Goal: Transaction & Acquisition: Book appointment/travel/reservation

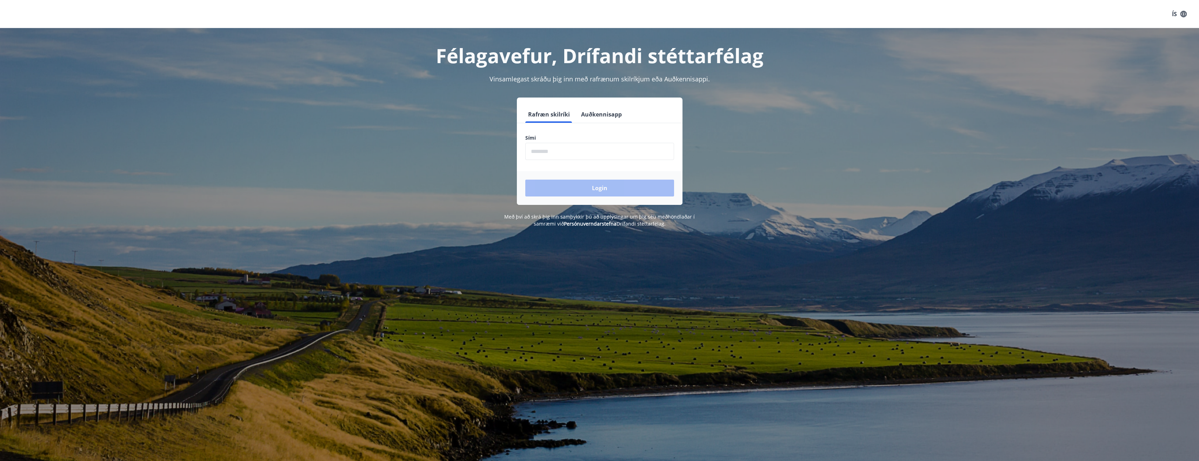
click at [551, 152] on input "phone" at bounding box center [599, 151] width 149 height 17
type input "********"
click at [664, 188] on button "Login" at bounding box center [599, 188] width 149 height 17
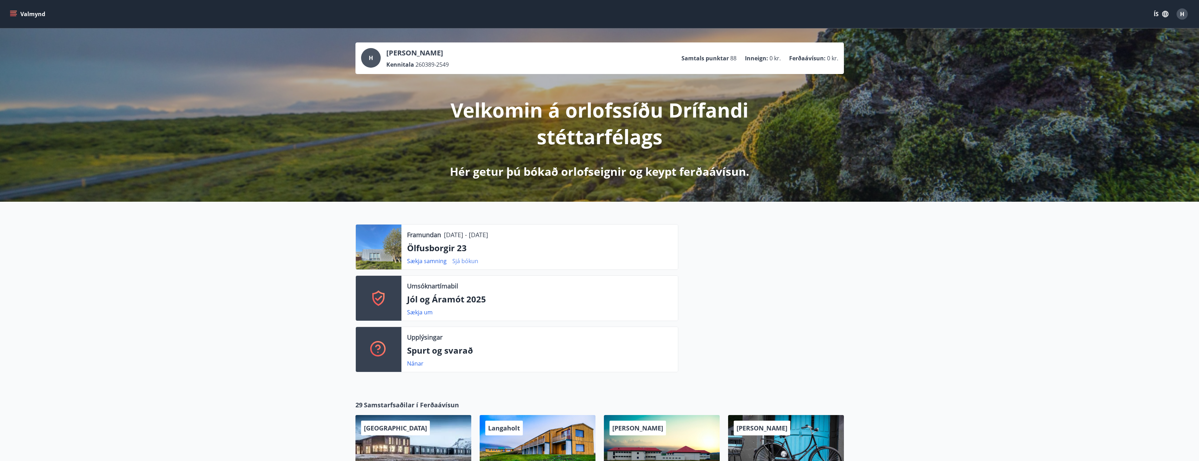
click at [467, 262] on link "Sjá bókun" at bounding box center [465, 261] width 26 height 8
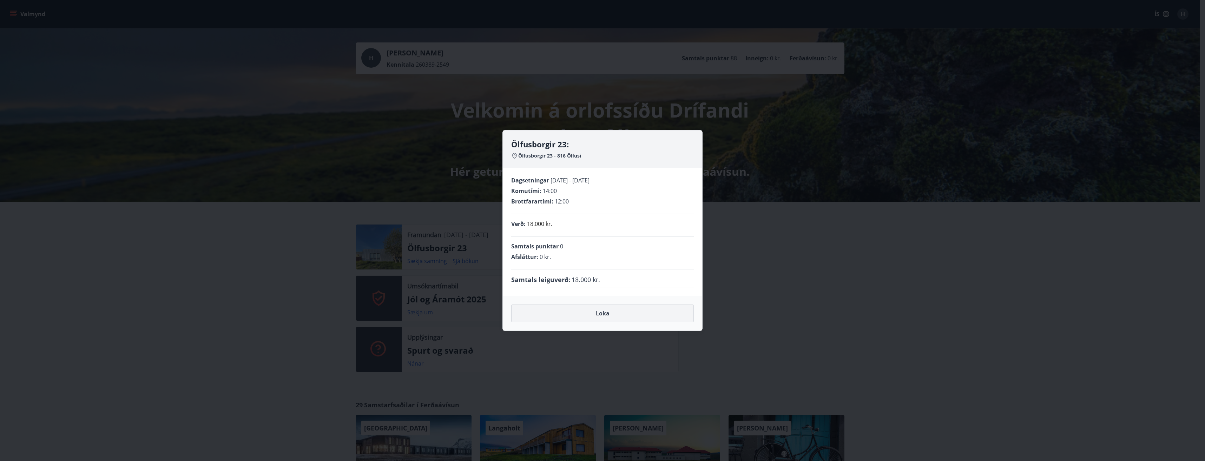
click at [611, 314] on button "Loka" at bounding box center [602, 314] width 183 height 18
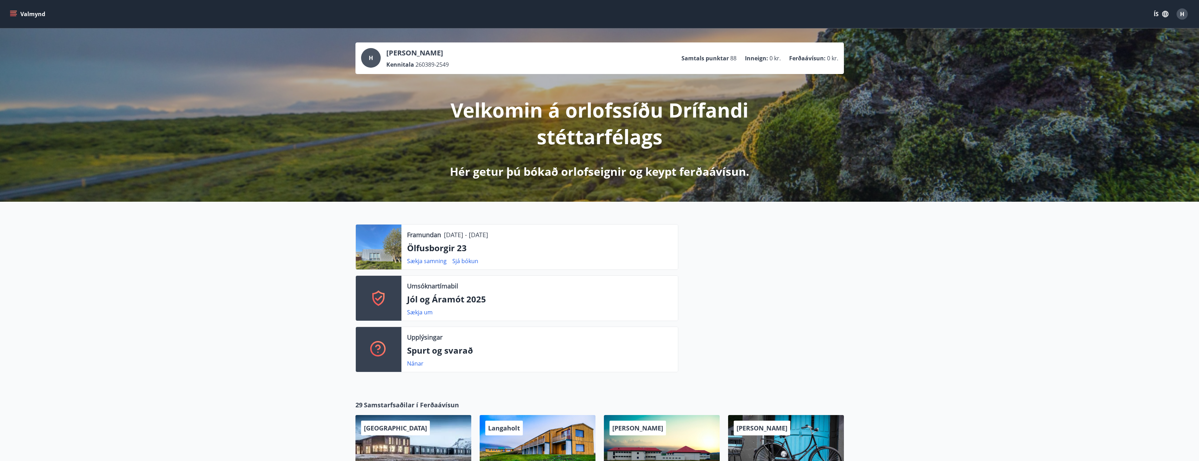
click at [466, 238] on p "03.10.2025 - 06.10.2025" at bounding box center [466, 234] width 44 height 9
click at [440, 259] on link "Sækja samning" at bounding box center [427, 261] width 40 height 8
drag, startPoint x: 902, startPoint y: 306, endPoint x: 754, endPoint y: 297, distance: 148.8
click at [902, 306] on div "Framundan 03.10.2025 - 06.10.2025 Ölfusborgir 23 Sækja samning Sjá bókun Umsókn…" at bounding box center [599, 295] width 1199 height 187
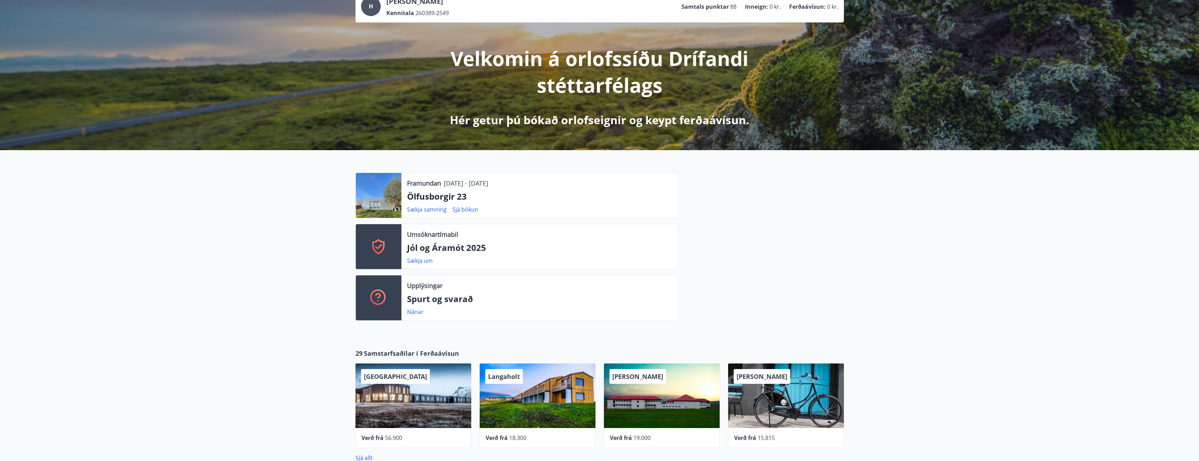
scroll to position [35, 0]
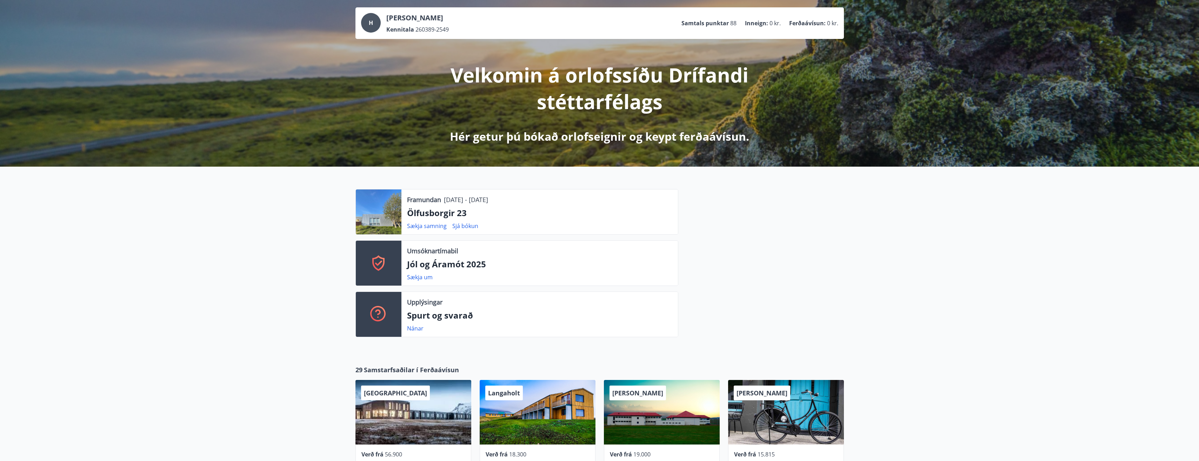
click at [388, 216] on div at bounding box center [379, 212] width 46 height 45
click at [431, 211] on p "Ölfusborgir 23" at bounding box center [539, 213] width 265 height 12
click at [424, 228] on link "Sækja samning" at bounding box center [427, 226] width 40 height 8
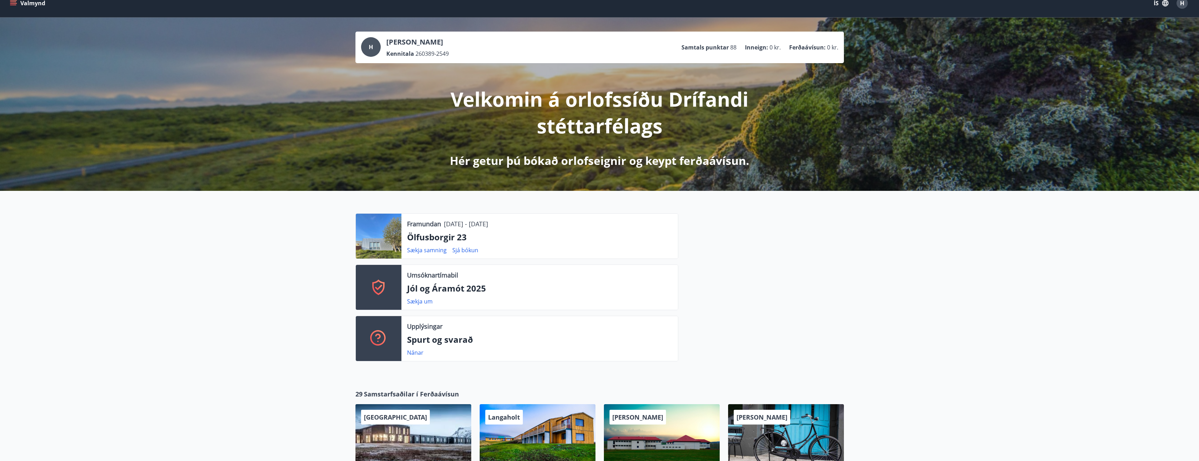
scroll to position [0, 0]
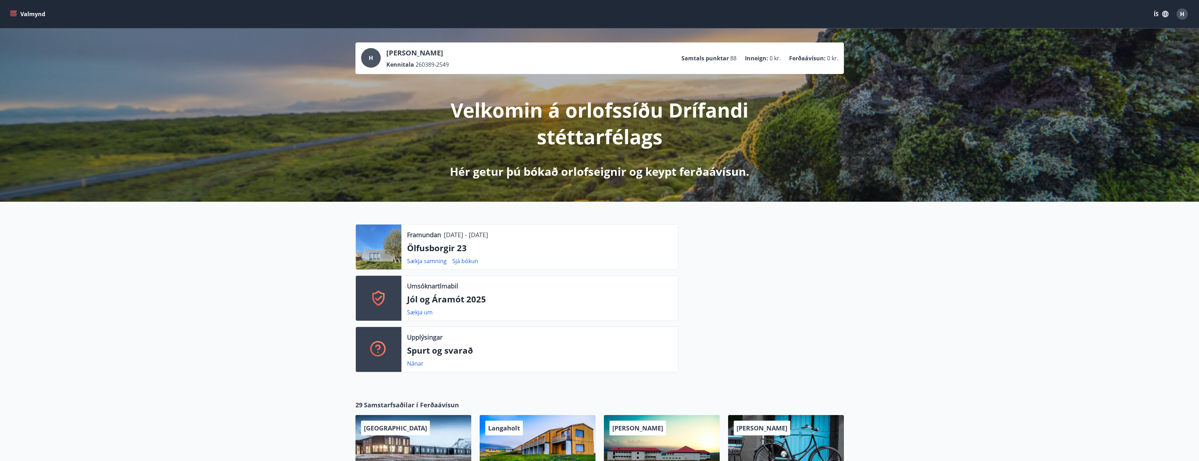
click at [243, 302] on div "Framundan 03.10.2025 - 06.10.2025 Ölfusborgir 23 Sækja samning Sjá bókun Umsókn…" at bounding box center [599, 295] width 1199 height 187
click at [27, 20] on button "Valmynd" at bounding box center [28, 14] width 40 height 13
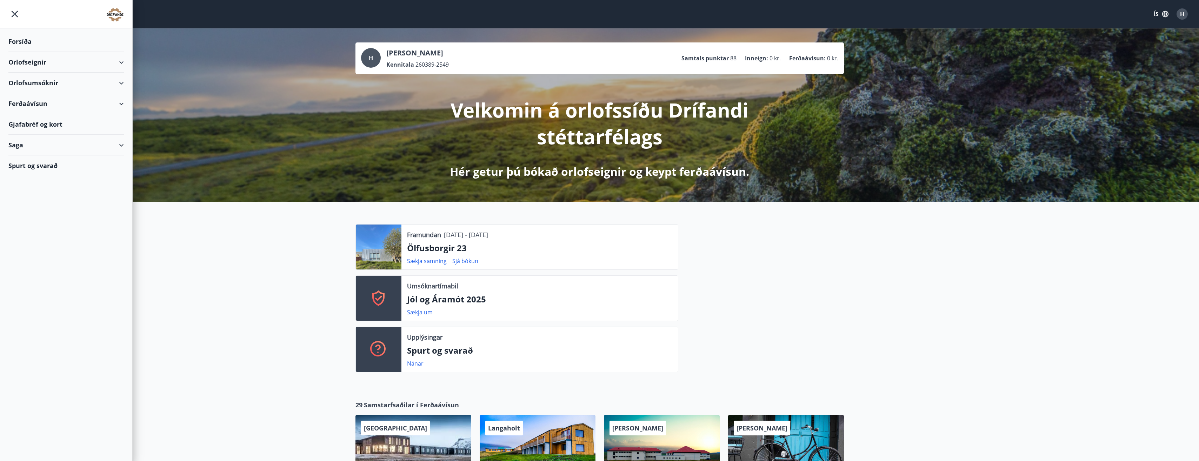
click at [93, 67] on div "Orlofseignir" at bounding box center [65, 62] width 115 height 21
click at [71, 113] on div "Orlofsumsóknir" at bounding box center [65, 112] width 115 height 21
click at [88, 114] on div "Orlofsumsóknir" at bounding box center [65, 112] width 115 height 21
click at [32, 98] on div "Bókunardagatal" at bounding box center [66, 94] width 104 height 15
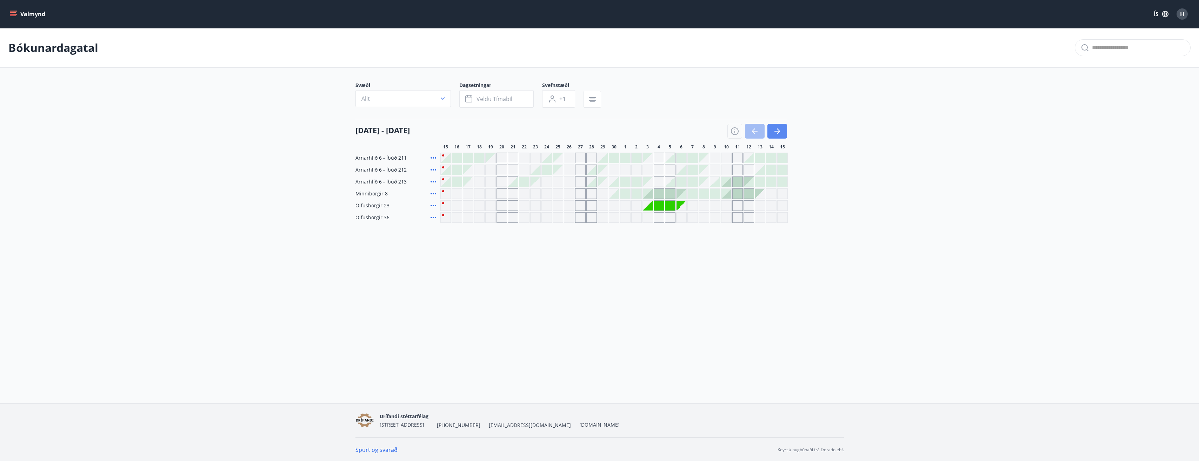
click at [784, 132] on button "button" at bounding box center [778, 131] width 20 height 15
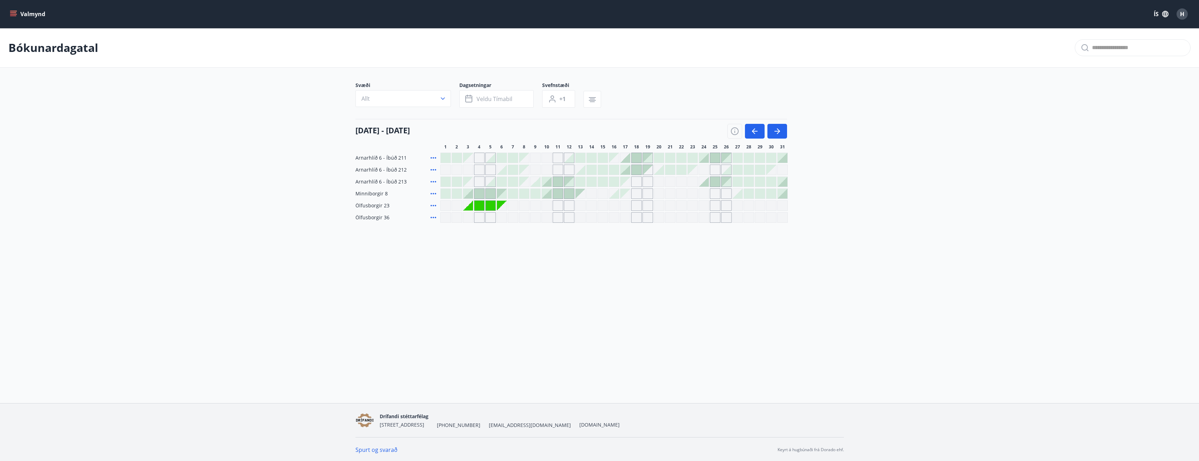
click at [715, 180] on div at bounding box center [715, 182] width 10 height 10
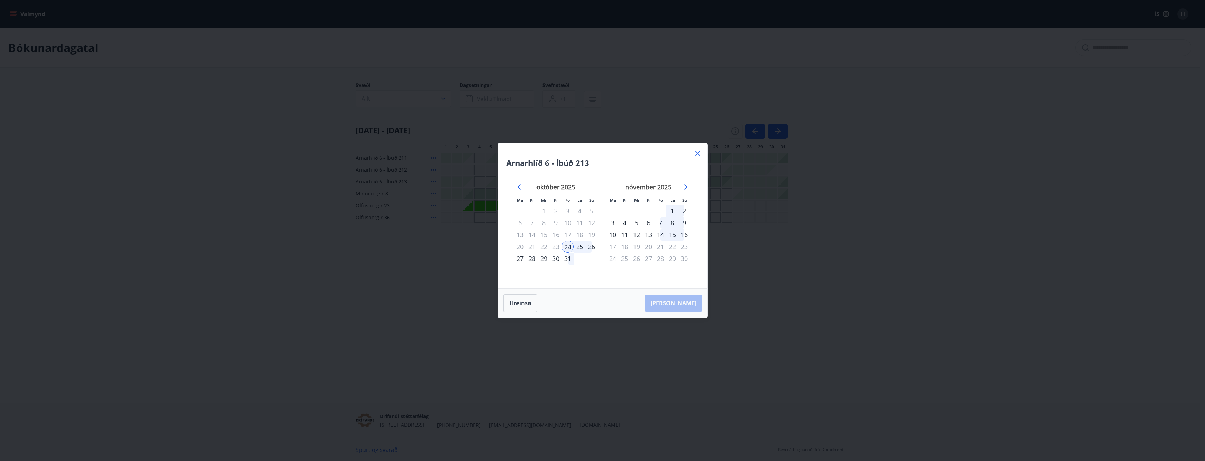
click at [579, 244] on div "25" at bounding box center [580, 247] width 12 height 12
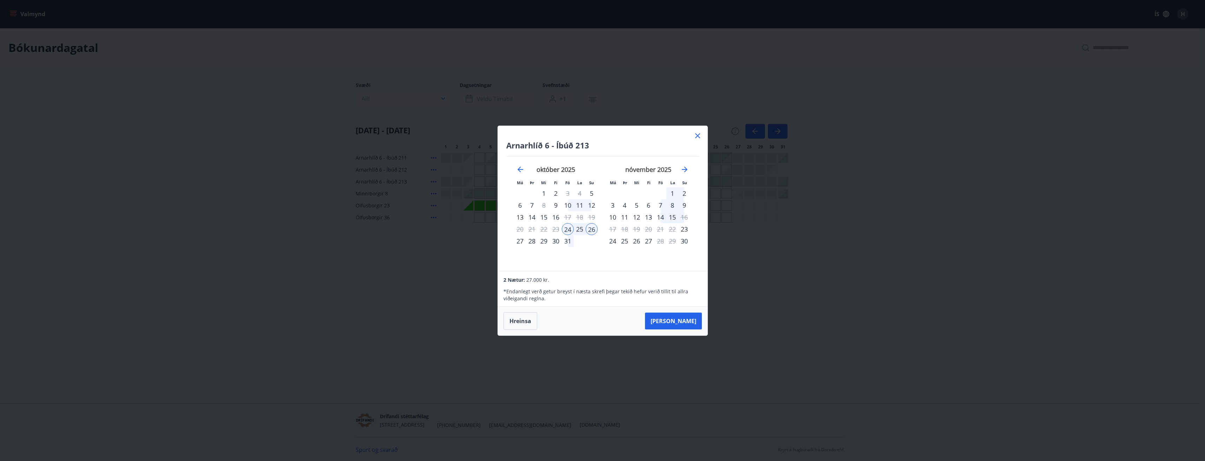
click at [697, 134] on icon at bounding box center [697, 136] width 8 height 8
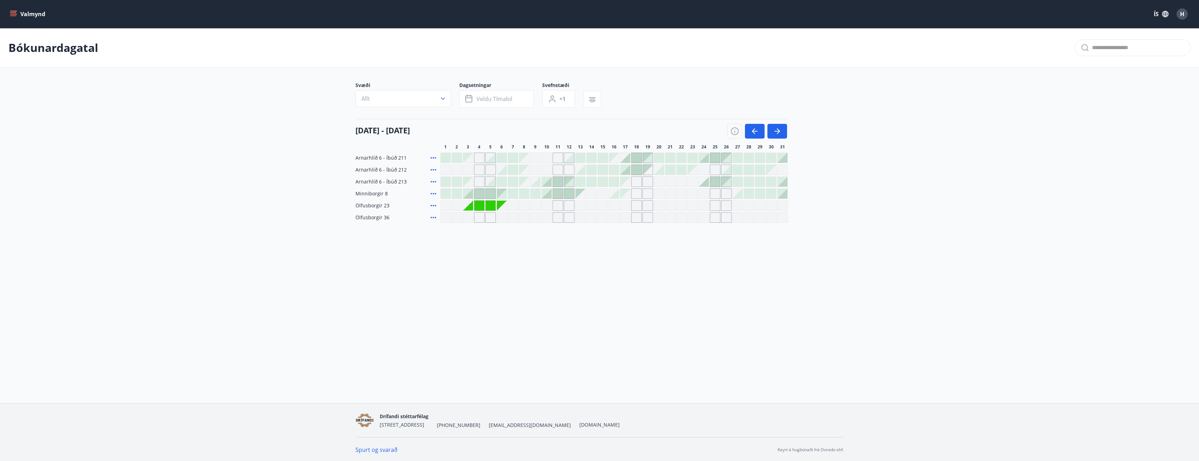
click at [554, 260] on div "Valmynd ÍS H Bókunardagatal Svæði Allt Dagsetningar Veldu tímabil Svefnstæði +1…" at bounding box center [599, 201] width 1199 height 403
click at [716, 158] on div at bounding box center [715, 158] width 10 height 10
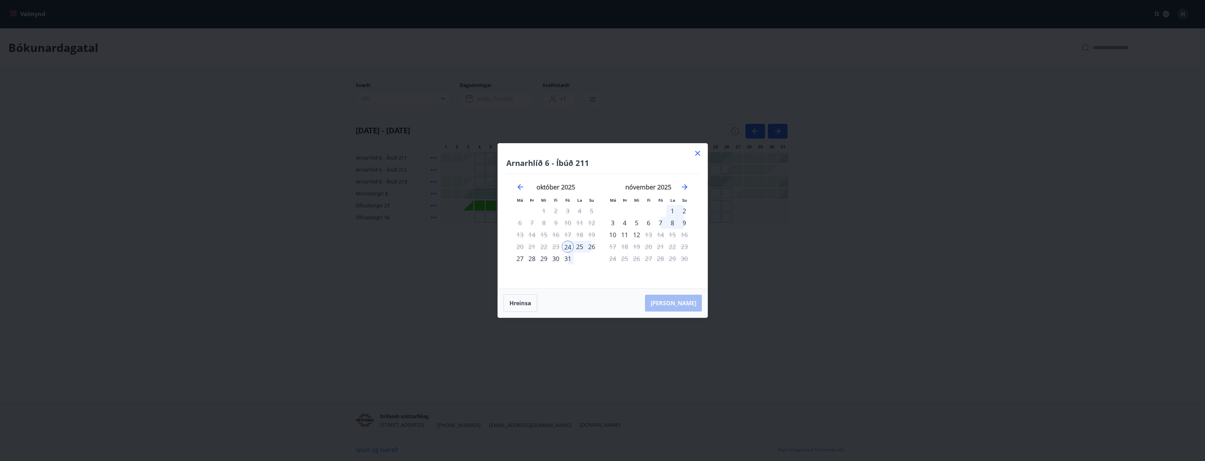
click at [591, 245] on div "26" at bounding box center [592, 247] width 12 height 12
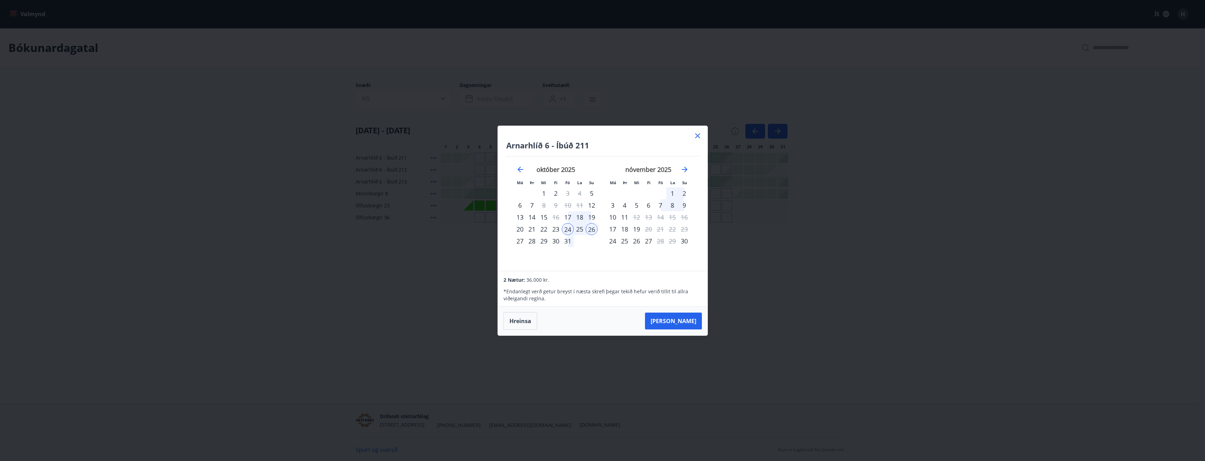
click at [700, 134] on icon at bounding box center [697, 136] width 8 height 8
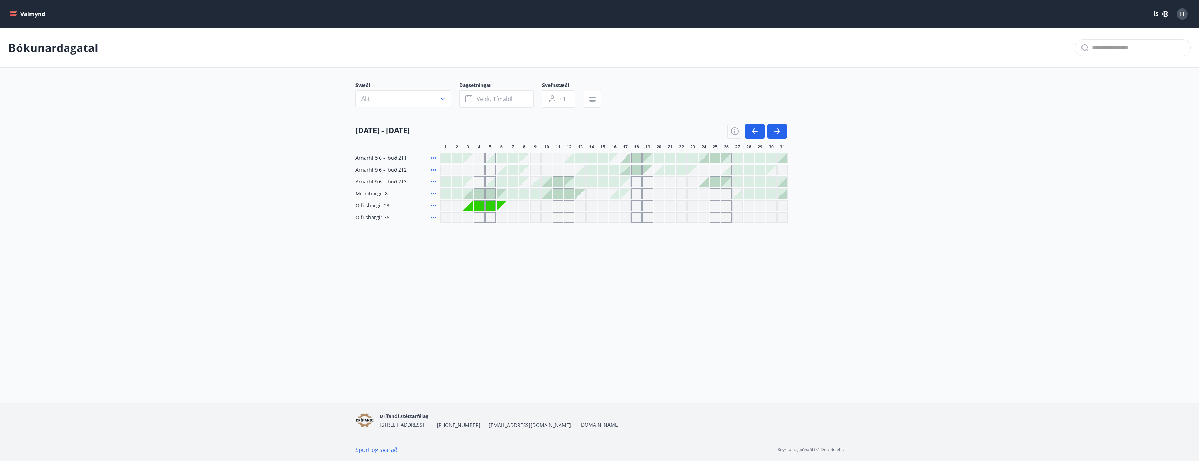
click at [663, 263] on div "Valmynd ÍS H Bókunardagatal Svæði Allt Dagsetningar Veldu tímabil Svefnstæði +1…" at bounding box center [599, 201] width 1199 height 403
click at [434, 168] on icon at bounding box center [433, 170] width 8 height 8
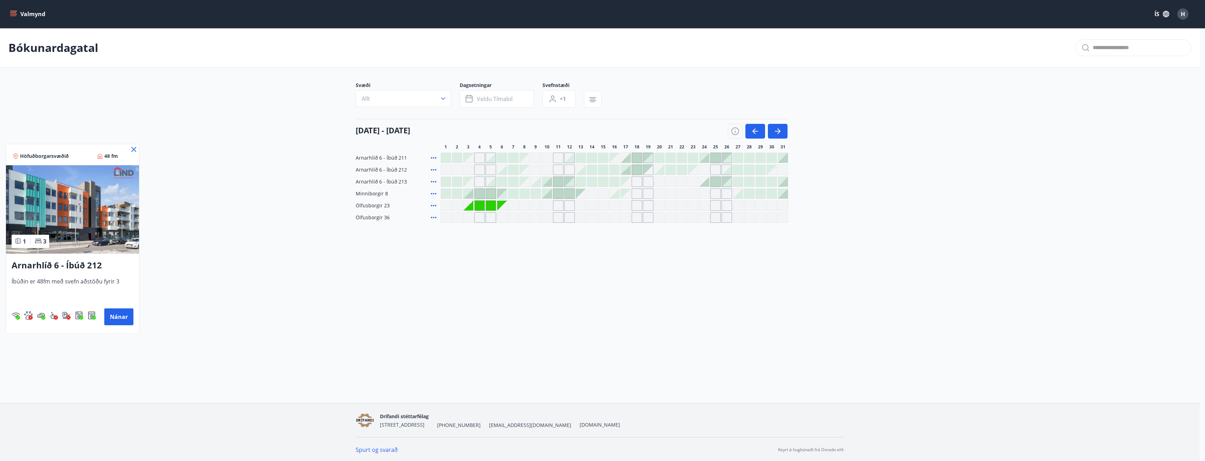
click at [433, 183] on div at bounding box center [602, 230] width 1205 height 461
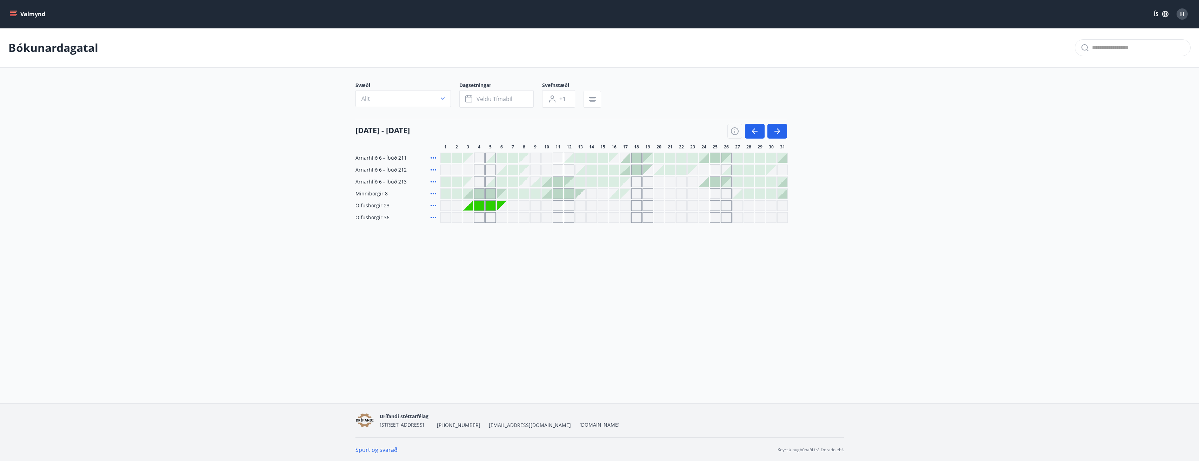
click at [434, 183] on icon at bounding box center [433, 182] width 8 height 8
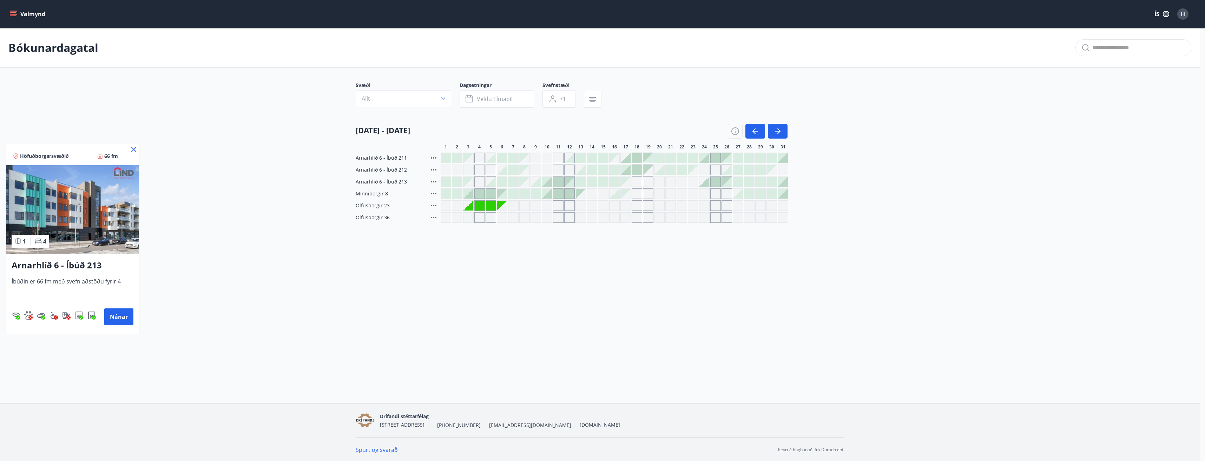
click at [598, 295] on div at bounding box center [602, 230] width 1205 height 461
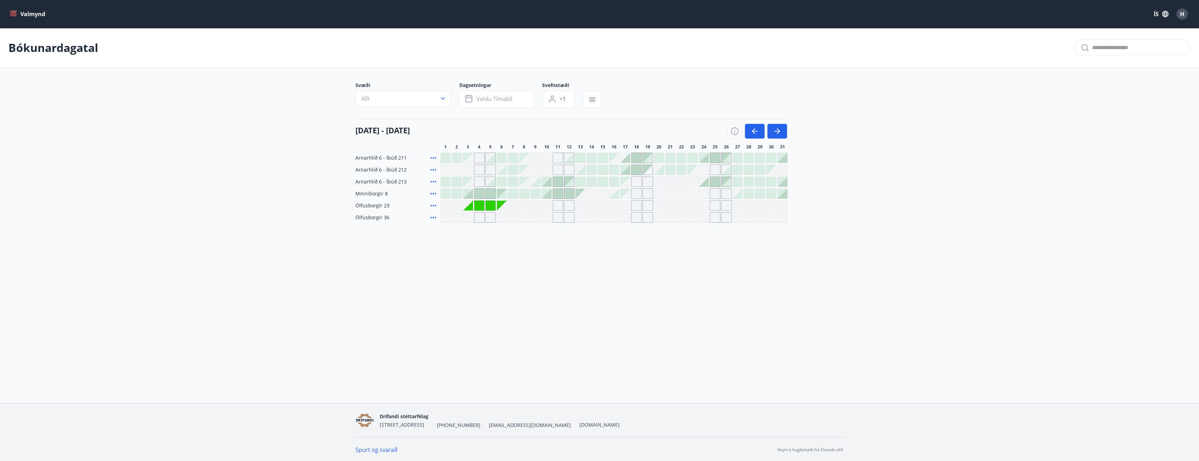
click at [635, 171] on div at bounding box center [637, 170] width 10 height 10
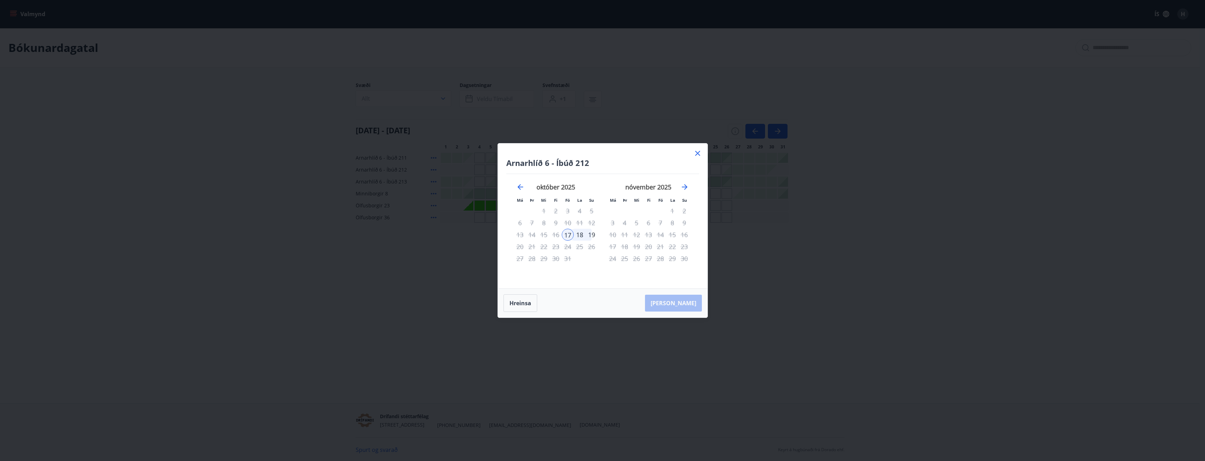
click at [594, 235] on div "19" at bounding box center [592, 235] width 12 height 12
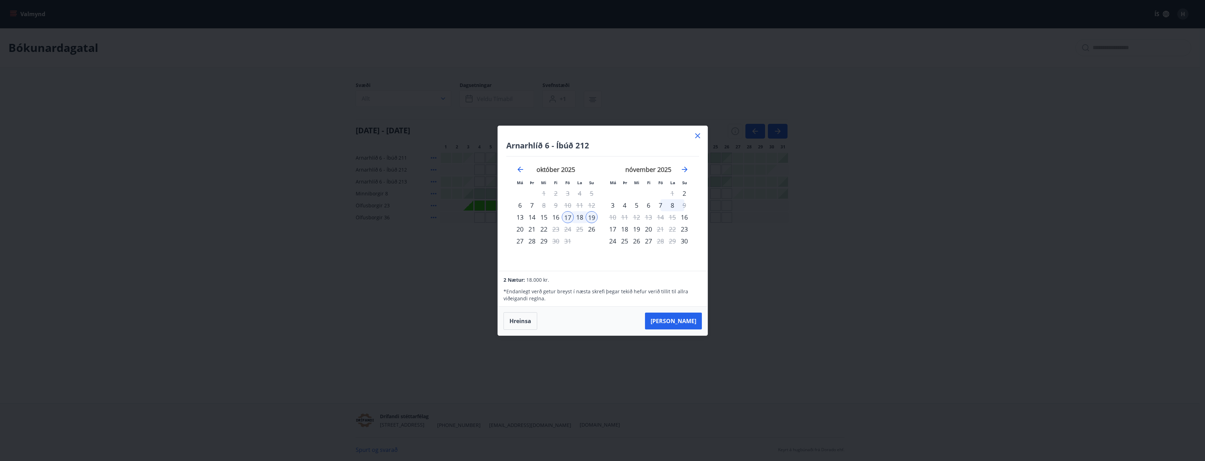
click at [568, 220] on div "17" at bounding box center [568, 217] width 12 height 12
drag, startPoint x: 589, startPoint y: 216, endPoint x: 594, endPoint y: 216, distance: 4.6
click at [589, 216] on div "19" at bounding box center [592, 217] width 12 height 12
click at [699, 138] on icon at bounding box center [697, 136] width 8 height 8
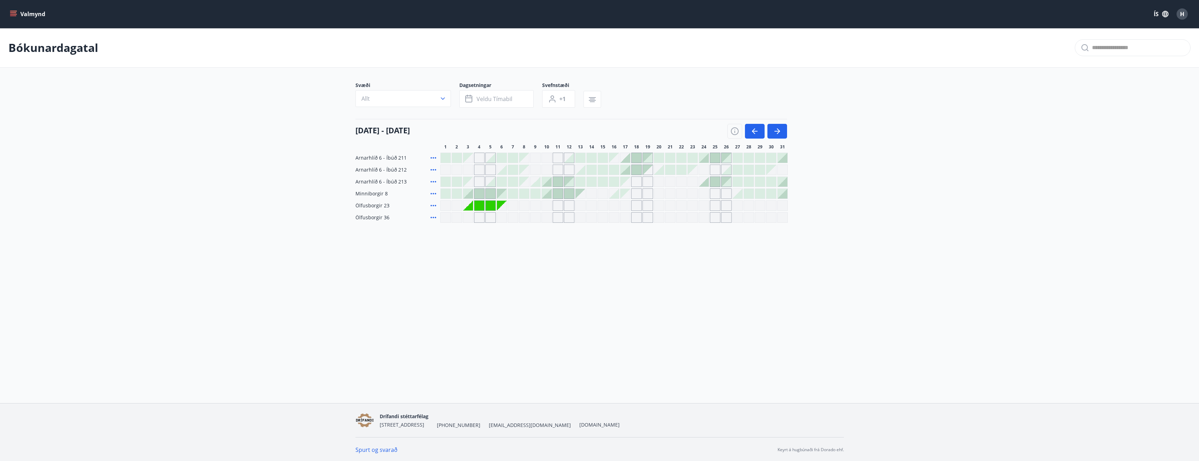
click at [736, 247] on div "Bókunardagatal Svæði Allt Dagsetningar Veldu tímabil Svefnstæði +1 01 október -…" at bounding box center [599, 139] width 1199 height 223
click at [762, 302] on div "Valmynd ÍS H Bókunardagatal Svæði Allt Dagsetningar Veldu tímabil Svefnstæði +1…" at bounding box center [599, 201] width 1199 height 403
click at [708, 183] on div at bounding box center [704, 182] width 10 height 10
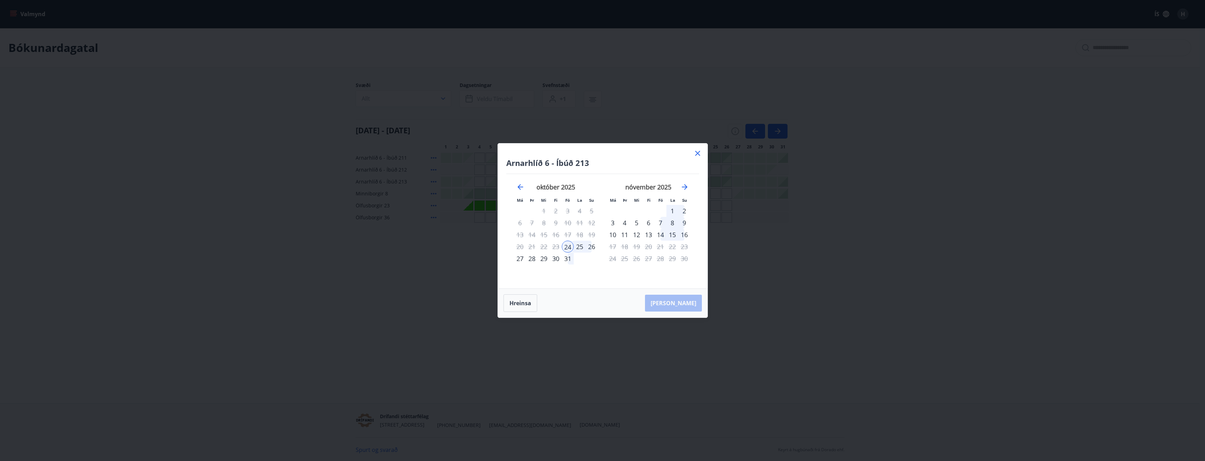
click at [590, 246] on div "26" at bounding box center [592, 247] width 12 height 12
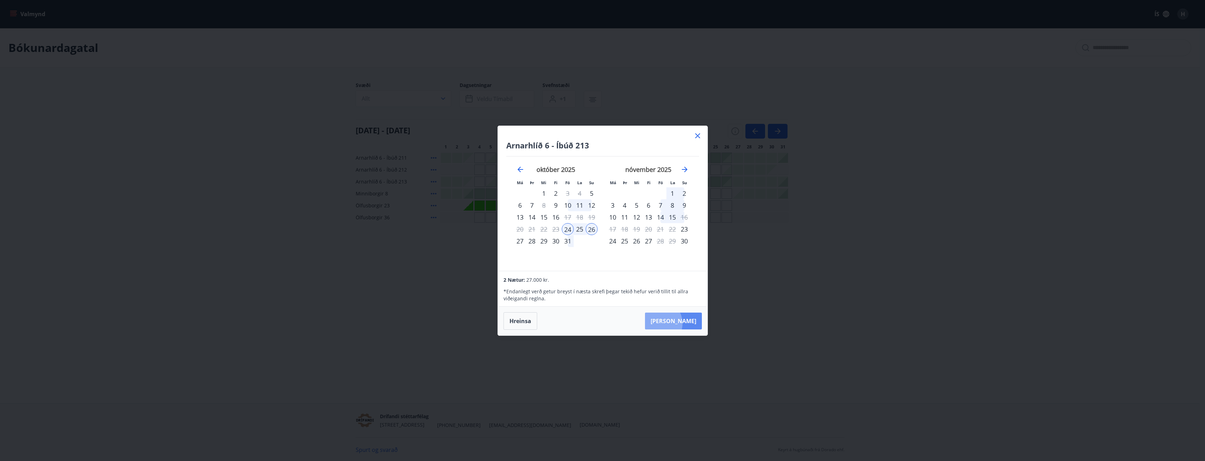
click at [680, 323] on button "Taka Frá" at bounding box center [673, 321] width 57 height 17
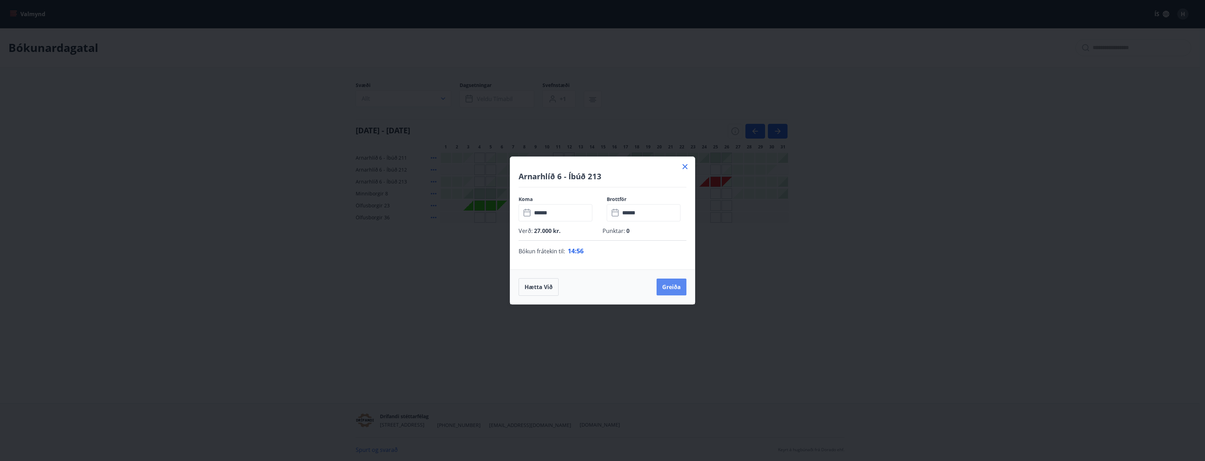
click at [672, 287] on button "Greiða" at bounding box center [671, 287] width 30 height 17
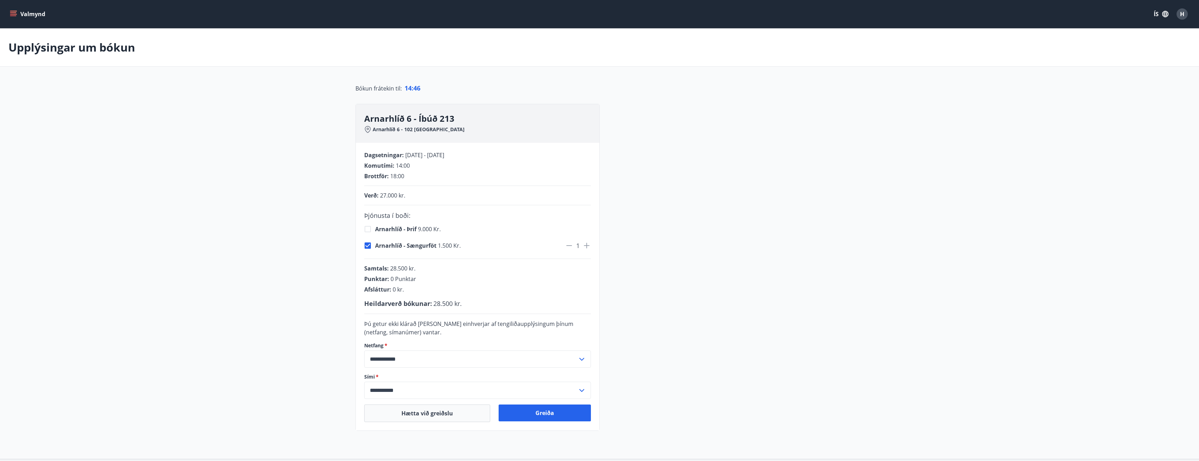
click at [586, 249] on icon at bounding box center [587, 246] width 8 height 8
click at [587, 249] on icon at bounding box center [587, 246] width 8 height 8
click at [571, 245] on icon at bounding box center [570, 245] width 6 height 1
click at [541, 418] on button "Greiða" at bounding box center [545, 413] width 92 height 17
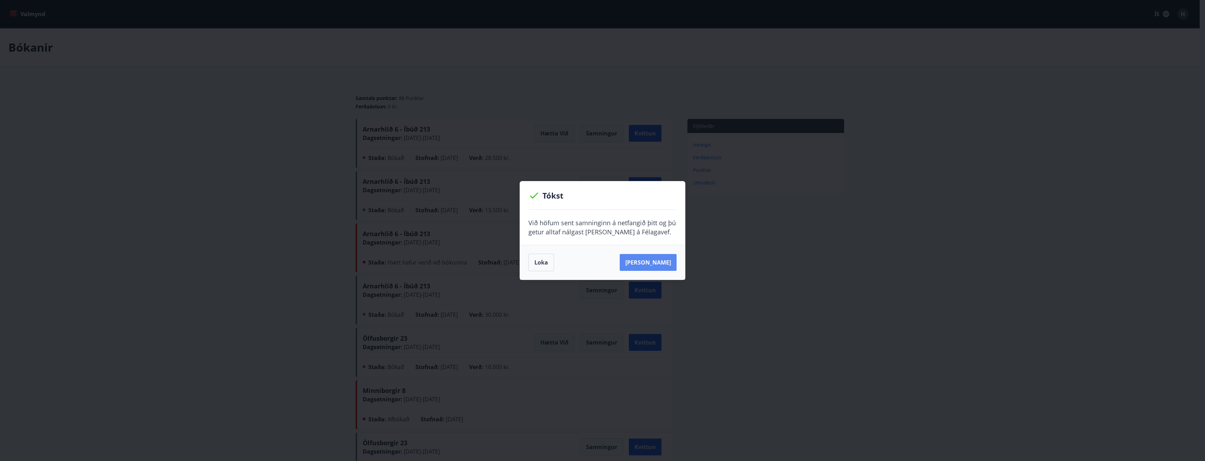
click at [649, 259] on button "Sjá samning" at bounding box center [648, 262] width 57 height 17
click at [544, 269] on button "Loka" at bounding box center [541, 263] width 26 height 18
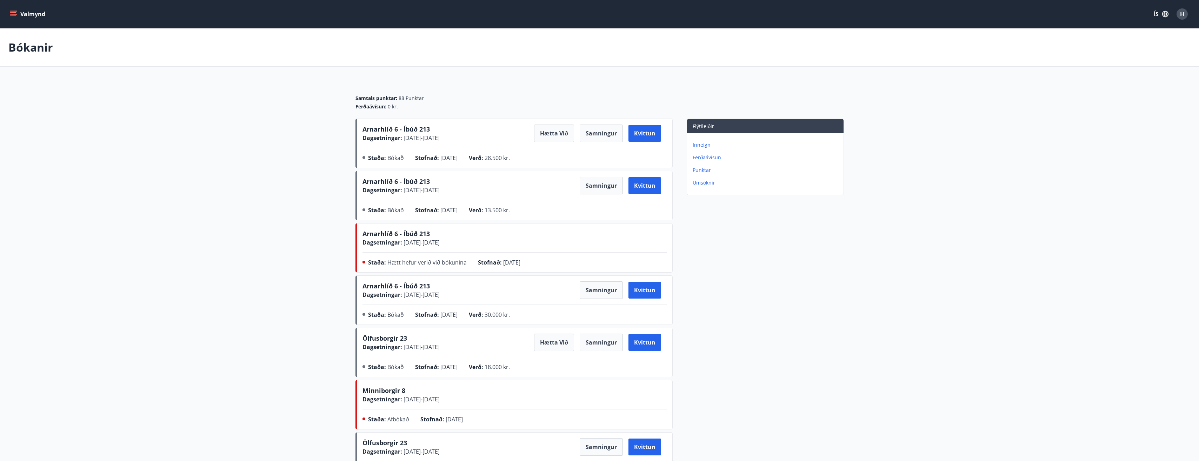
click at [922, 317] on main "Bókanir Samtals punktar : 88 Punktar Ferðaávísun : 0 kr. Arnarhlíð 6 - Íbúð 213…" at bounding box center [599, 256] width 1199 height 456
click at [14, 16] on icon "menu" at bounding box center [13, 15] width 6 height 1
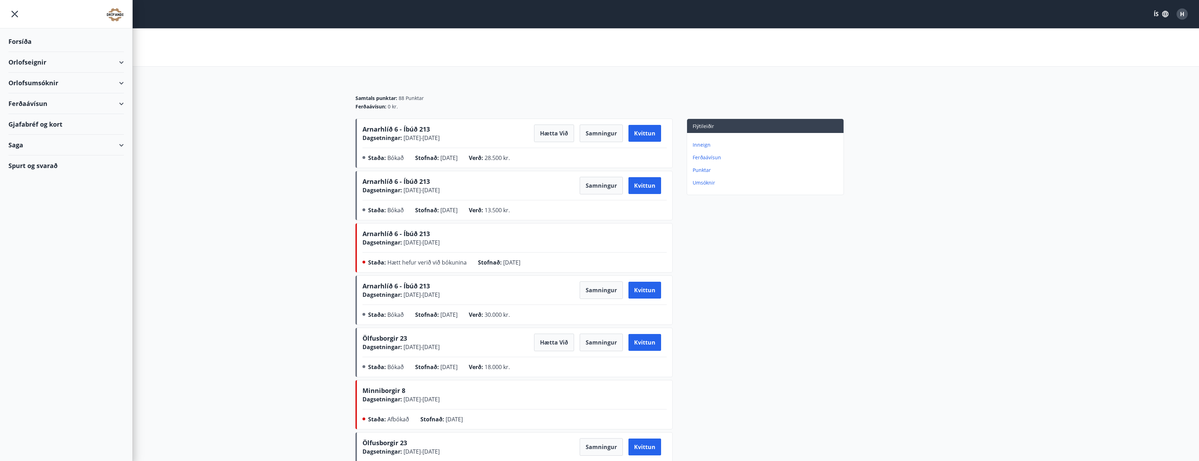
click at [40, 83] on div "Orlofsumsóknir" at bounding box center [65, 83] width 115 height 21
click at [38, 66] on div "Orlofseignir" at bounding box center [65, 62] width 115 height 21
click at [37, 83] on div "Framboð" at bounding box center [66, 80] width 104 height 15
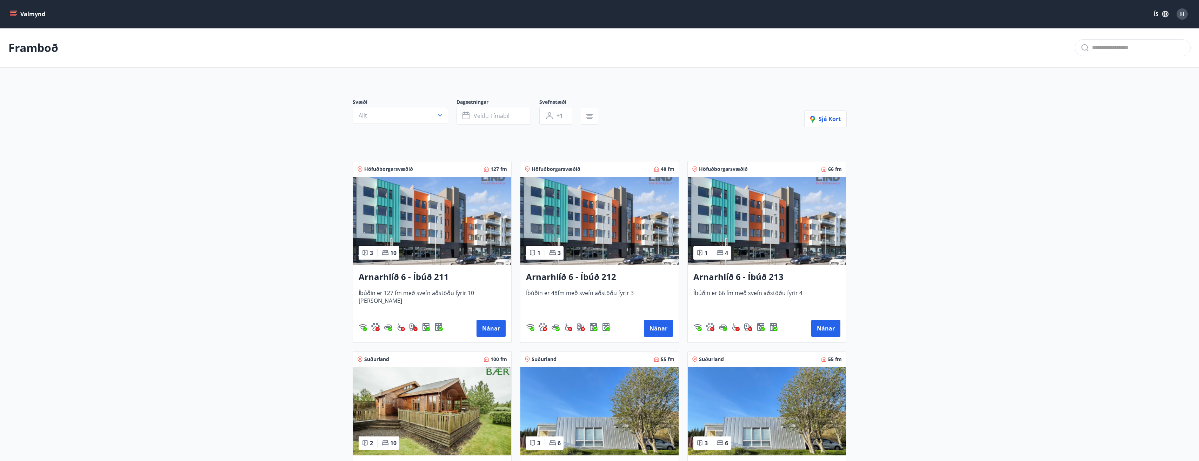
click at [49, 53] on p "Framboð" at bounding box center [33, 47] width 50 height 15
drag, startPoint x: 23, startPoint y: 20, endPoint x: 7, endPoint y: 18, distance: 15.9
click at [21, 20] on button "Valmynd" at bounding box center [28, 14] width 40 height 13
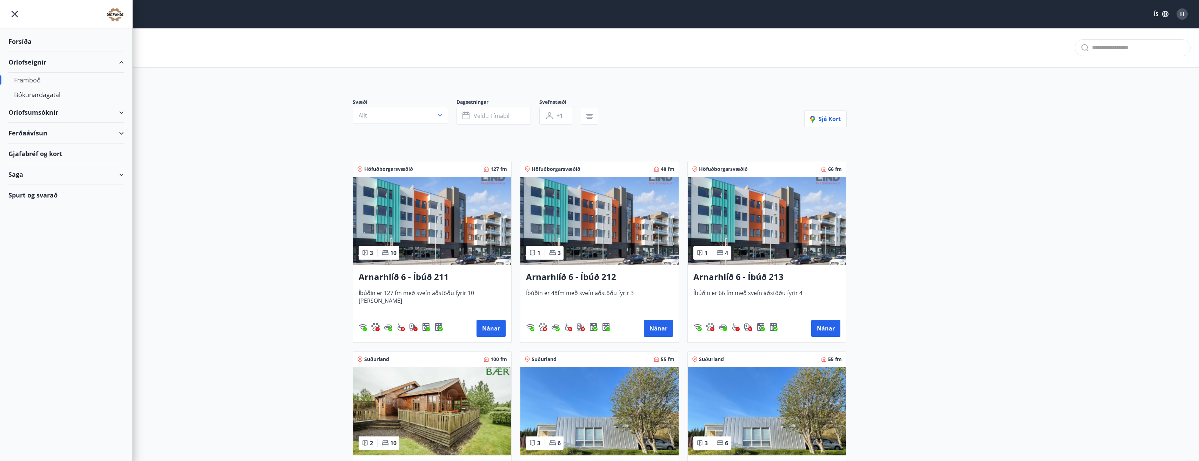
click at [7, 17] on div at bounding box center [66, 14] width 132 height 28
click at [32, 102] on div "Bókunardagatal" at bounding box center [66, 94] width 104 height 15
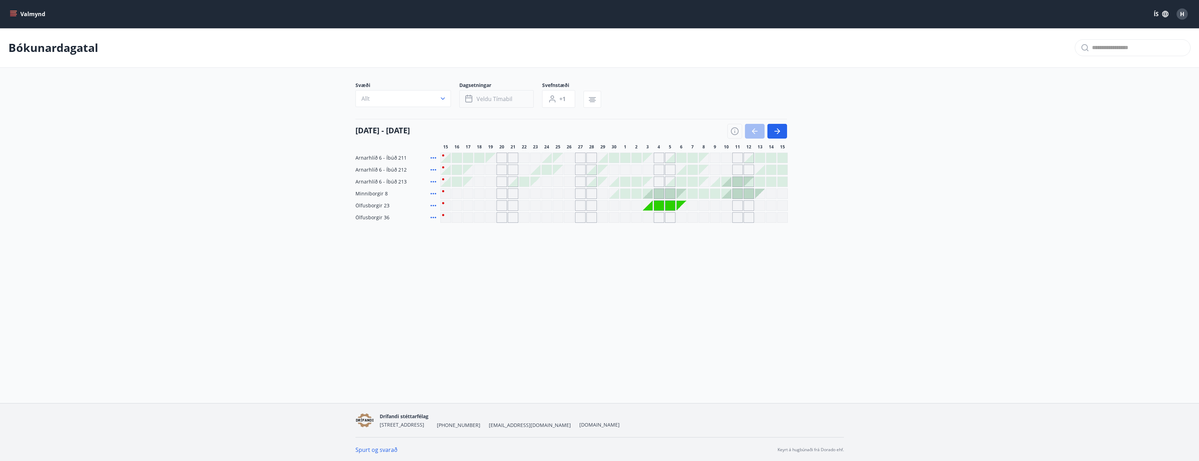
click at [509, 98] on span "Veldu tímabil" at bounding box center [495, 99] width 36 height 8
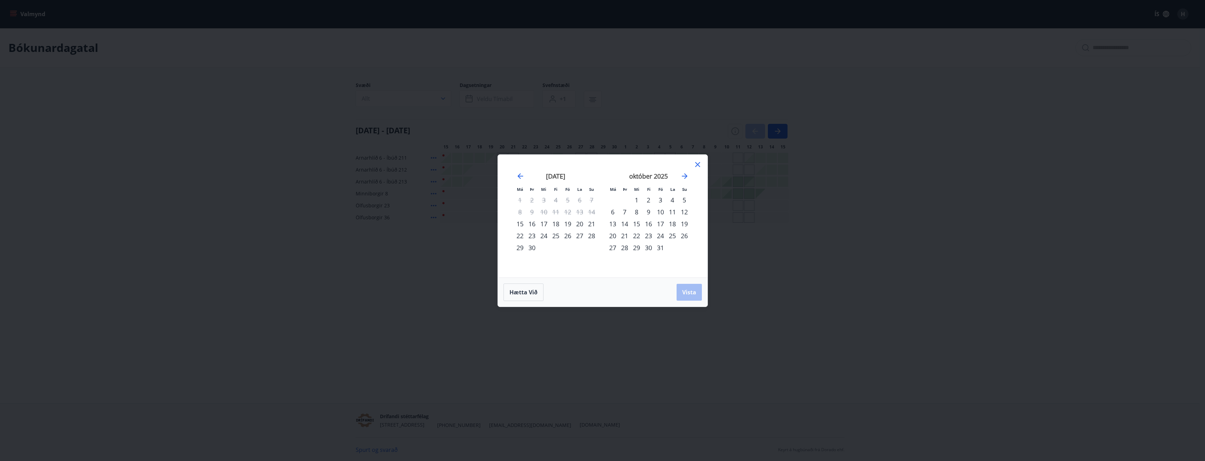
click at [679, 178] on div "október 2025" at bounding box center [649, 178] width 84 height 31
click at [683, 177] on icon "Move forward to switch to the next month." at bounding box center [684, 176] width 8 height 8
click at [660, 213] on div "7" at bounding box center [660, 212] width 12 height 12
click at [682, 211] on div "9" at bounding box center [684, 212] width 12 height 12
click at [681, 290] on button "Vista" at bounding box center [688, 292] width 25 height 17
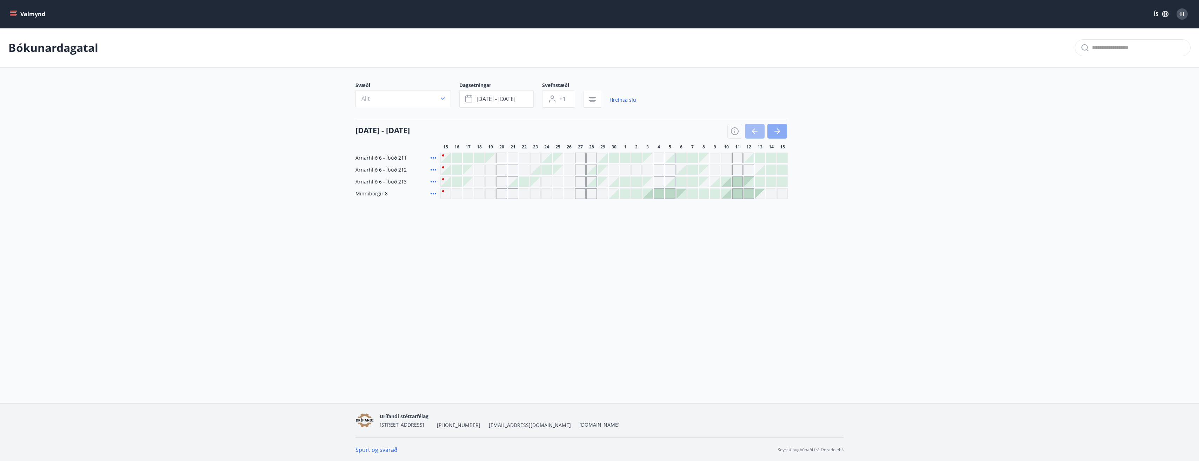
click at [782, 129] on button "button" at bounding box center [778, 131] width 20 height 15
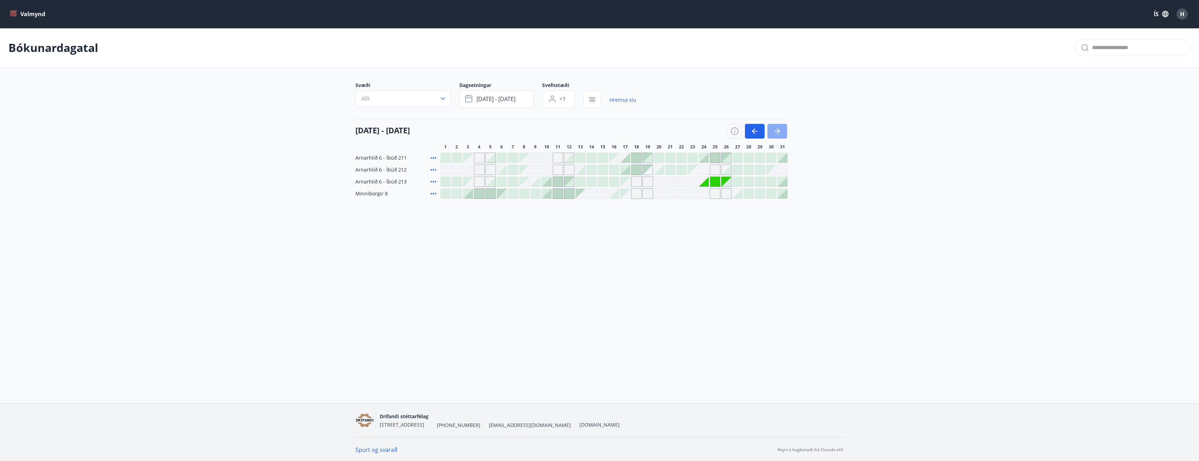
click at [782, 129] on button "button" at bounding box center [778, 131] width 20 height 15
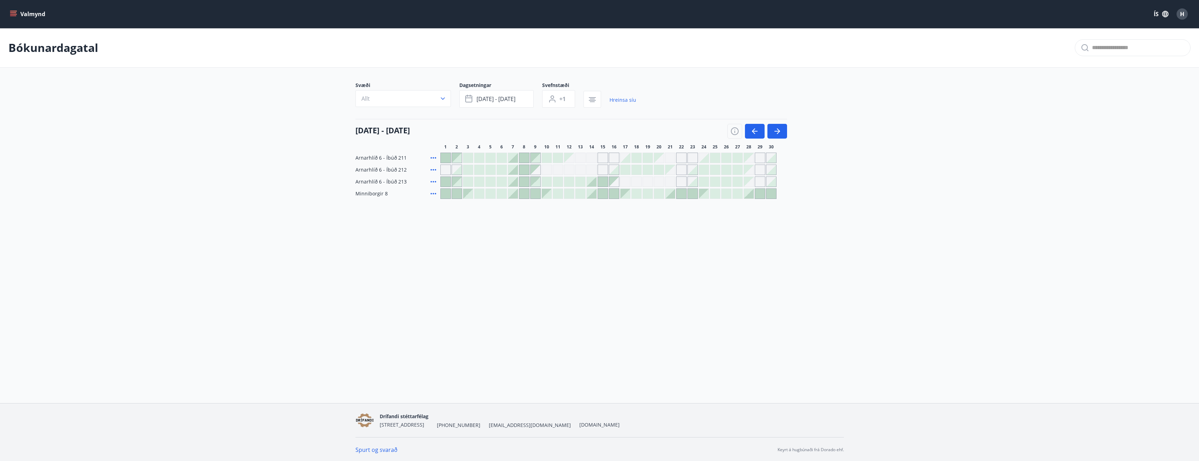
click at [513, 194] on div at bounding box center [513, 194] width 10 height 10
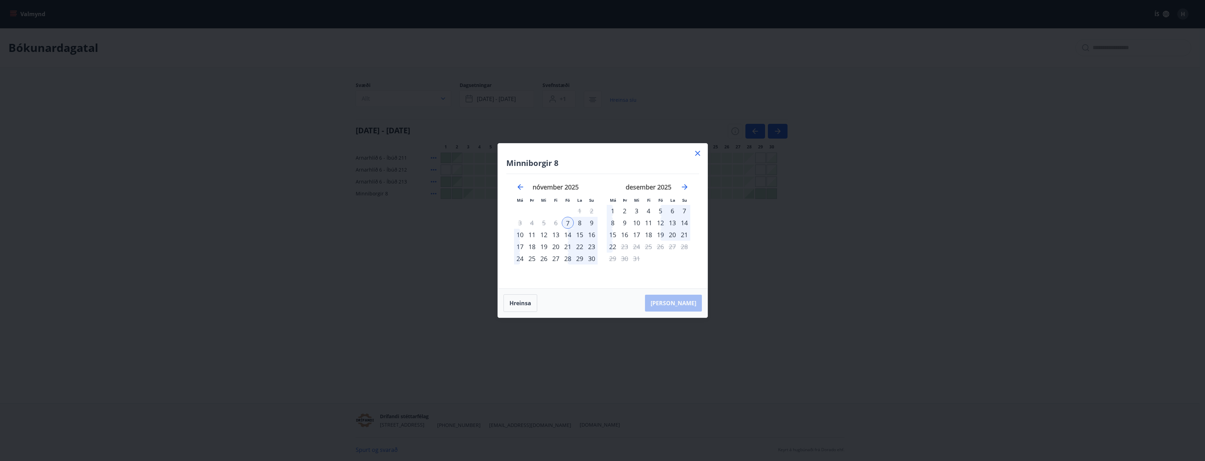
click at [591, 221] on div "9" at bounding box center [592, 223] width 12 height 12
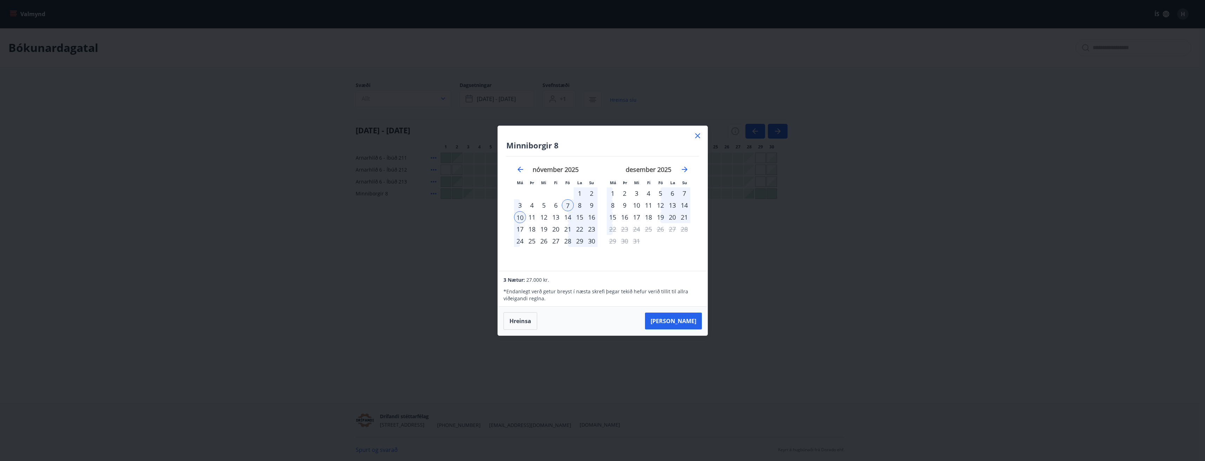
click at [591, 208] on div "9" at bounding box center [592, 205] width 12 height 12
click at [591, 205] on div "9" at bounding box center [592, 205] width 12 height 12
click at [522, 217] on div "10" at bounding box center [520, 217] width 12 height 12
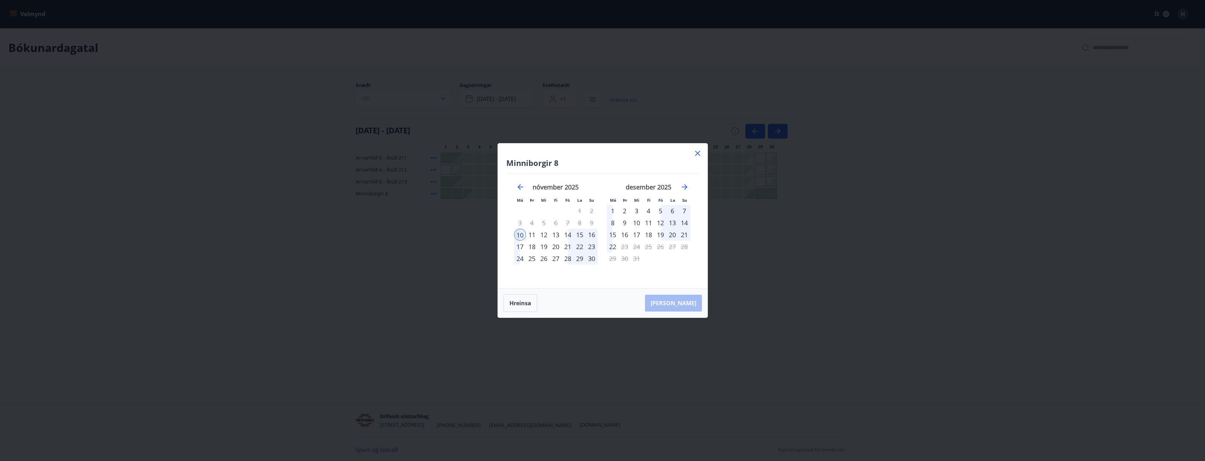
click at [517, 234] on div "10" at bounding box center [520, 235] width 12 height 12
click at [572, 221] on div "7" at bounding box center [568, 223] width 12 height 12
click at [697, 151] on icon at bounding box center [697, 153] width 8 height 8
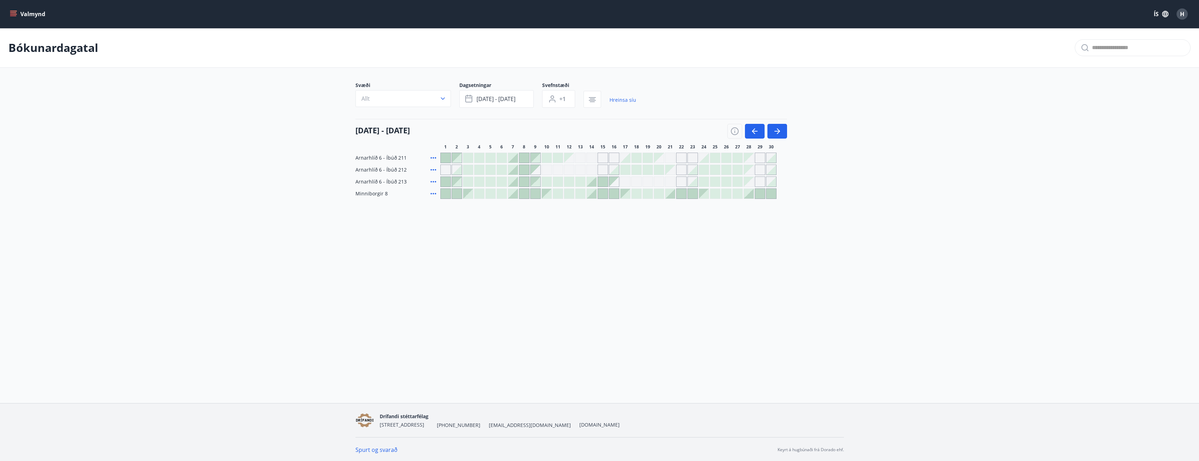
click at [687, 257] on div "Valmynd ÍS H Bókunardagatal Svæði Allt Dagsetningar nóv 07 - nóv 09 Svefnstæði …" at bounding box center [599, 201] width 1199 height 403
click at [512, 192] on div at bounding box center [513, 194] width 10 height 10
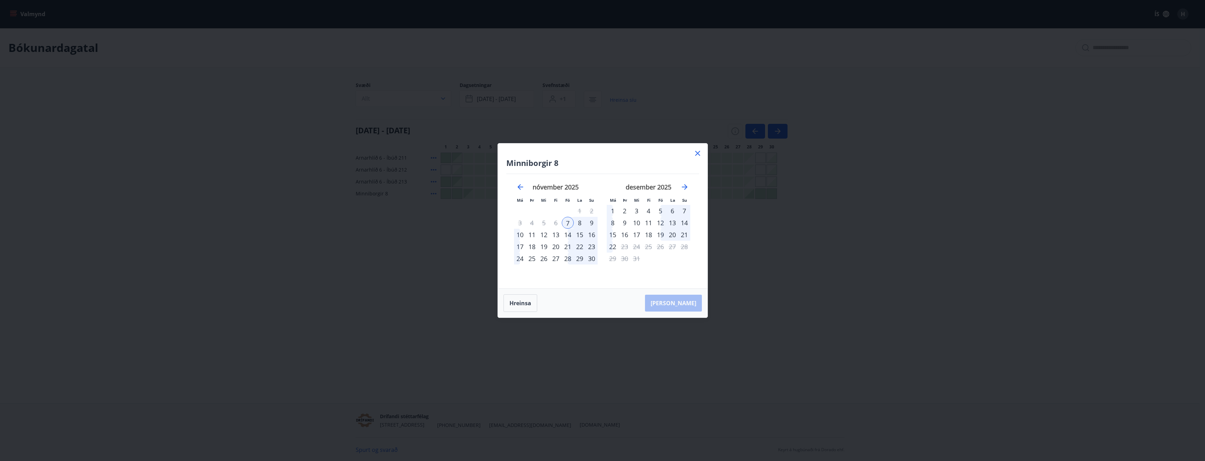
click at [590, 223] on div "9" at bounding box center [592, 223] width 12 height 12
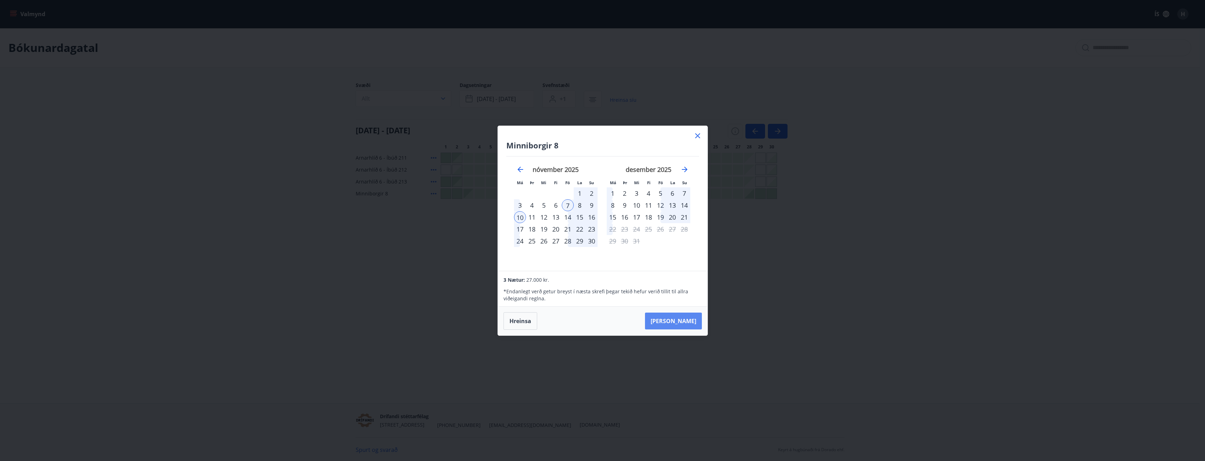
click at [686, 318] on button "[PERSON_NAME]" at bounding box center [673, 321] width 57 height 17
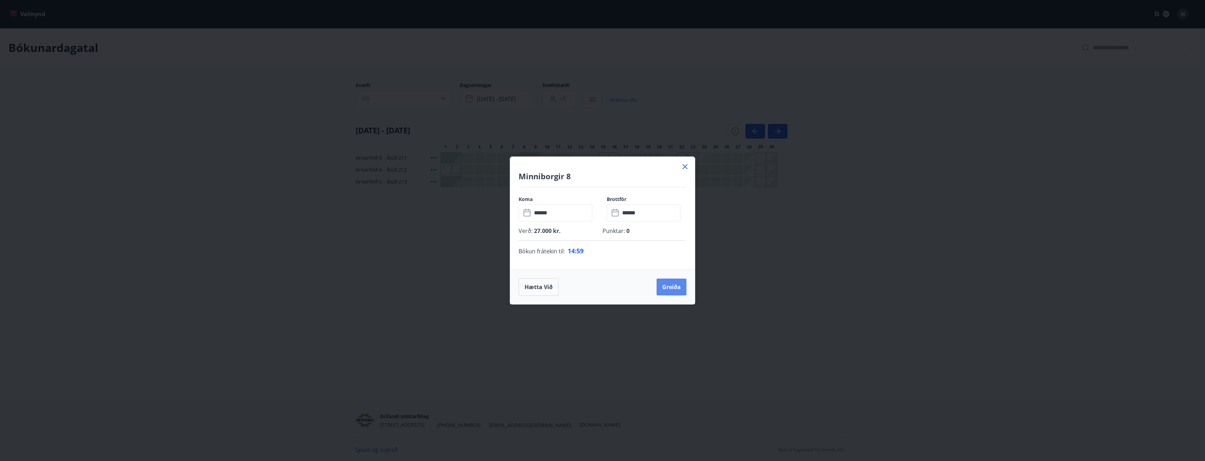
click at [666, 290] on button "Greiða" at bounding box center [671, 287] width 30 height 17
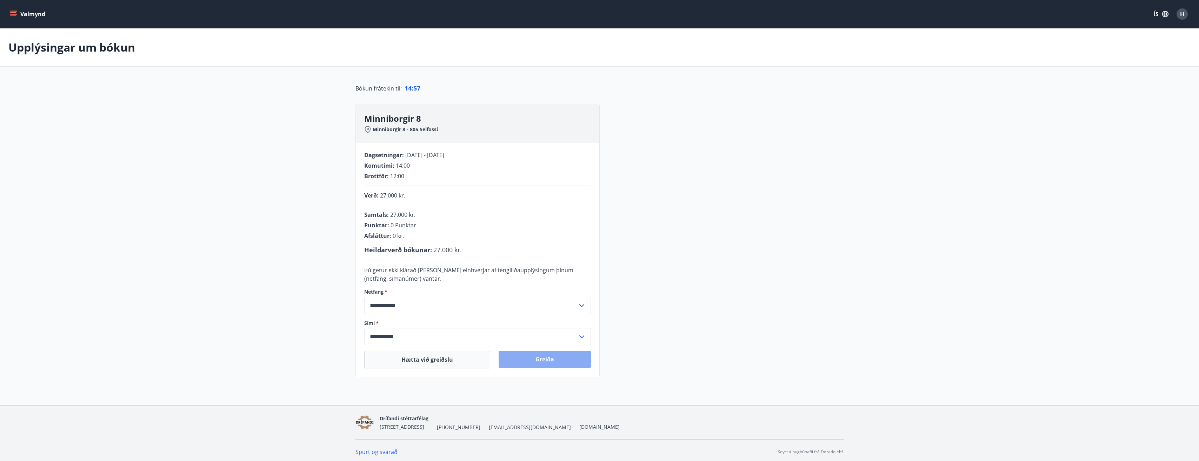
click at [552, 367] on button "Greiða" at bounding box center [545, 359] width 92 height 17
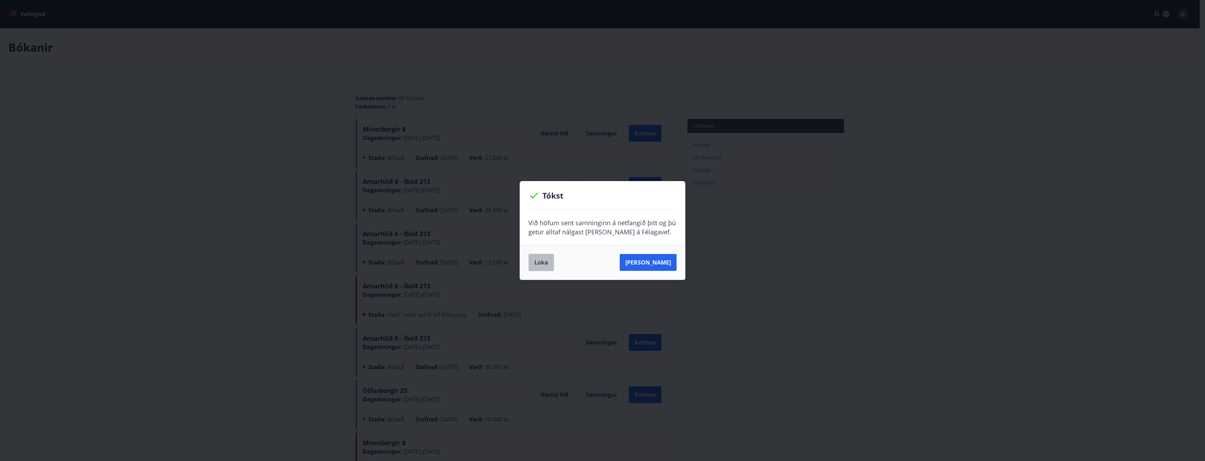
click at [538, 264] on button "Loka" at bounding box center [541, 263] width 26 height 18
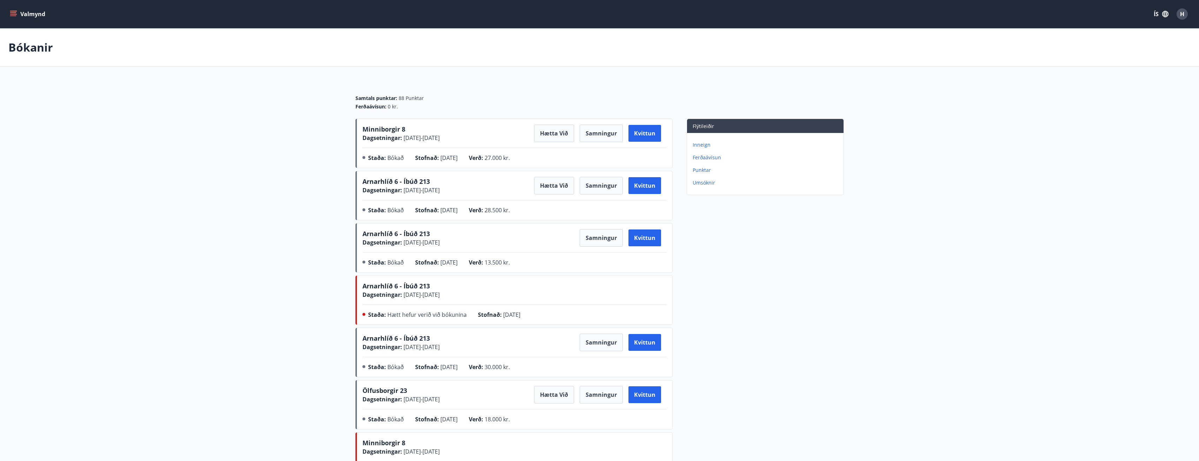
click at [564, 271] on div "Arnarhlíð 6 - Íbúð 213 Dagsetningar : 04.09.2025 - 05.09.2025 Samningur Kvittun…" at bounding box center [514, 247] width 317 height 49
click at [605, 239] on button "Samningur" at bounding box center [601, 238] width 43 height 18
click at [824, 223] on div "Flýtileiðir Inneign Ferðaávísun Punktar Umsóknir" at bounding box center [758, 328] width 171 height 418
drag, startPoint x: 796, startPoint y: 339, endPoint x: 799, endPoint y: 335, distance: 4.6
click at [797, 339] on div "Flýtileiðir Inneign Ferðaávísun Punktar Umsóknir" at bounding box center [758, 328] width 171 height 418
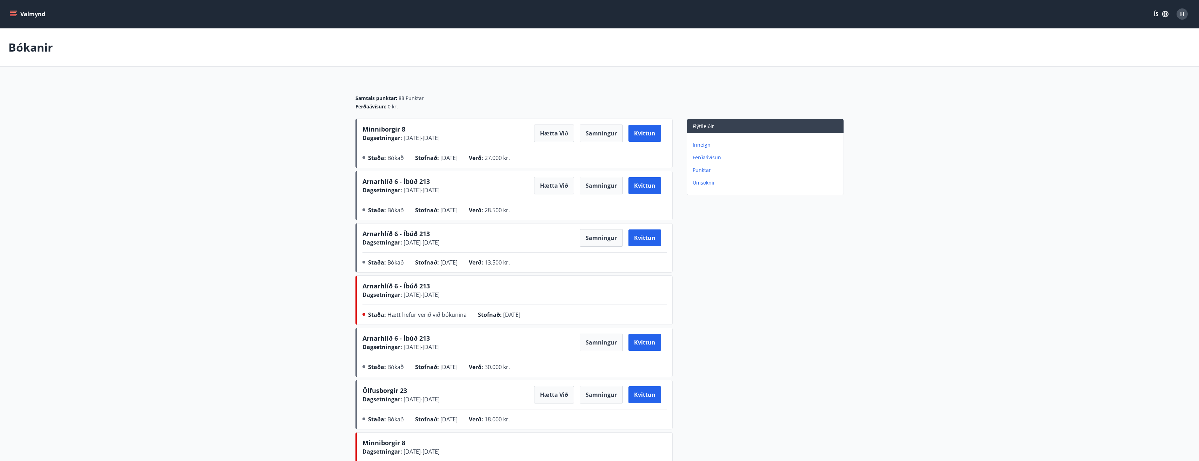
click at [898, 154] on main "Bókanir Samtals punktar : 88 Punktar Ferðaávísun : 0 kr. Minniborgir 8 Dagsetni…" at bounding box center [599, 282] width 1199 height 509
drag, startPoint x: 412, startPoint y: 150, endPoint x: 473, endPoint y: 151, distance: 61.4
click at [473, 151] on div "Minniborgir 8 Dagsetningar : 07.11.2025 - 10.11.2025 Hætta við Samningur Kvittu…" at bounding box center [515, 145] width 304 height 40
drag, startPoint x: 473, startPoint y: 151, endPoint x: 514, endPoint y: 155, distance: 40.9
click at [510, 155] on span "27.000 kr." at bounding box center [497, 158] width 25 height 8
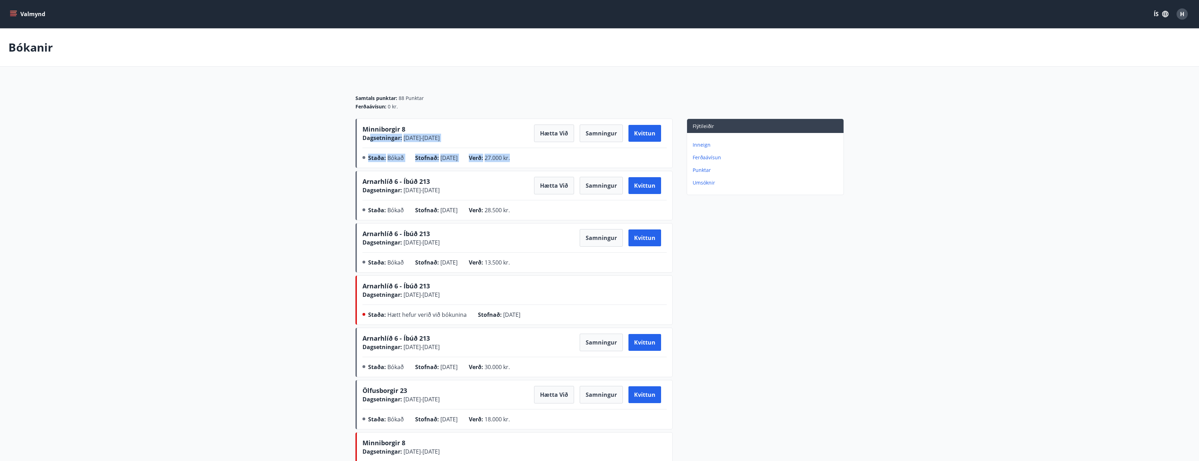
drag, startPoint x: 525, startPoint y: 159, endPoint x: 369, endPoint y: 139, distance: 157.4
click at [369, 139] on div "Minniborgir 8 Dagsetningar : 07.11.2025 - 10.11.2025 Hætta við Samningur Kvittu…" at bounding box center [515, 145] width 304 height 40
drag, startPoint x: 369, startPoint y: 139, endPoint x: 388, endPoint y: 153, distance: 23.4
click at [388, 153] on div "Minniborgir 8 Dagsetningar : 07.11.2025 - 10.11.2025 Hætta við Samningur Kvittu…" at bounding box center [515, 145] width 304 height 40
click at [504, 153] on div "Minniborgir 8 Dagsetningar : 07.11.2025 - 10.11.2025 Hætta við Samningur Kvittu…" at bounding box center [515, 145] width 304 height 40
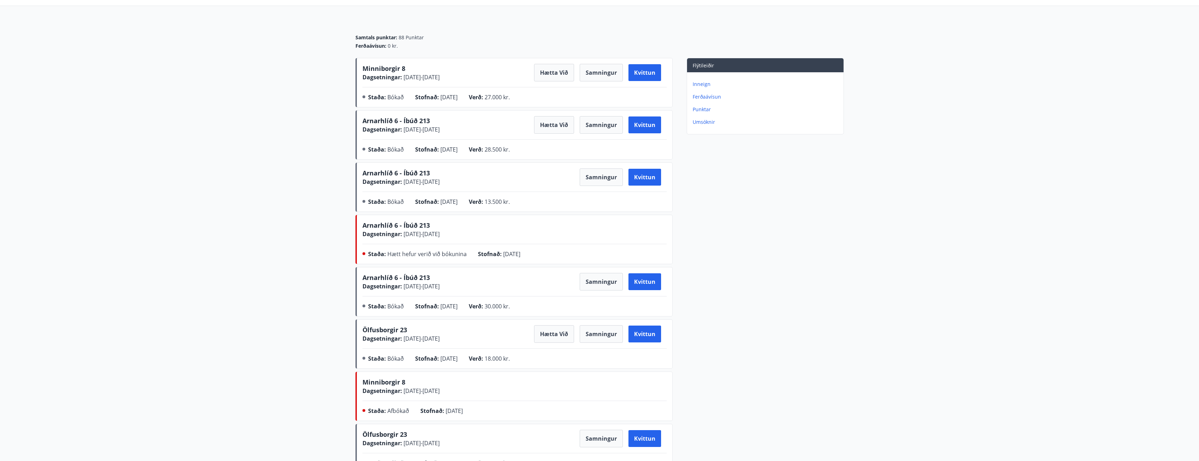
scroll to position [70, 0]
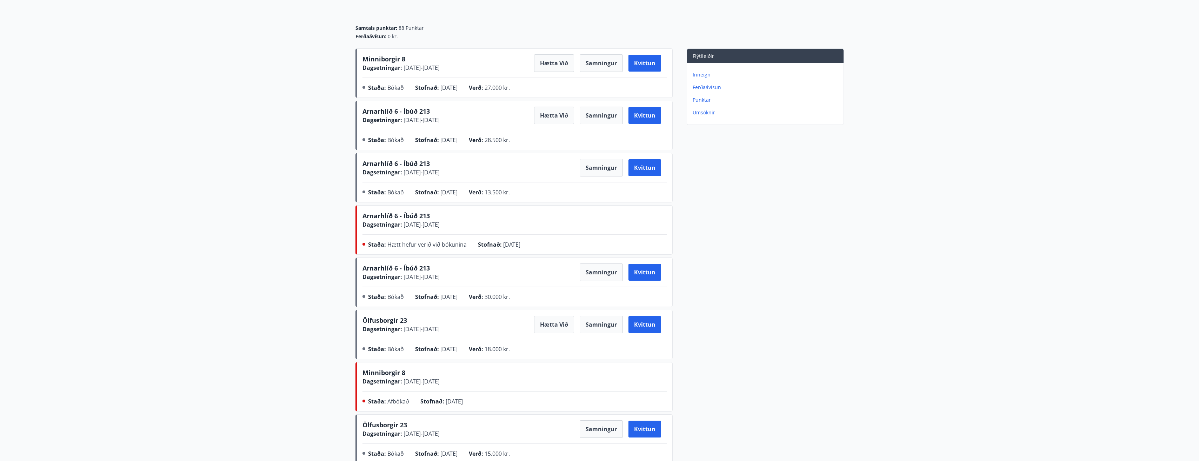
drag, startPoint x: 407, startPoint y: 330, endPoint x: 470, endPoint y: 332, distance: 63.2
click at [470, 332] on div "Ölfusborgir 23 Dagsetningar : 03.10.2025 - 06.10.2025 Hætta við Samningur Kvitt…" at bounding box center [515, 325] width 304 height 18
drag, startPoint x: 470, startPoint y: 332, endPoint x: 410, endPoint y: 337, distance: 60.5
click at [411, 337] on div "Ölfusborgir 23 Dagsetningar : 03.10.2025 - 06.10.2025 Hætta við Samningur Kvitt…" at bounding box center [515, 336] width 304 height 40
drag, startPoint x: 402, startPoint y: 330, endPoint x: 467, endPoint y: 333, distance: 65.4
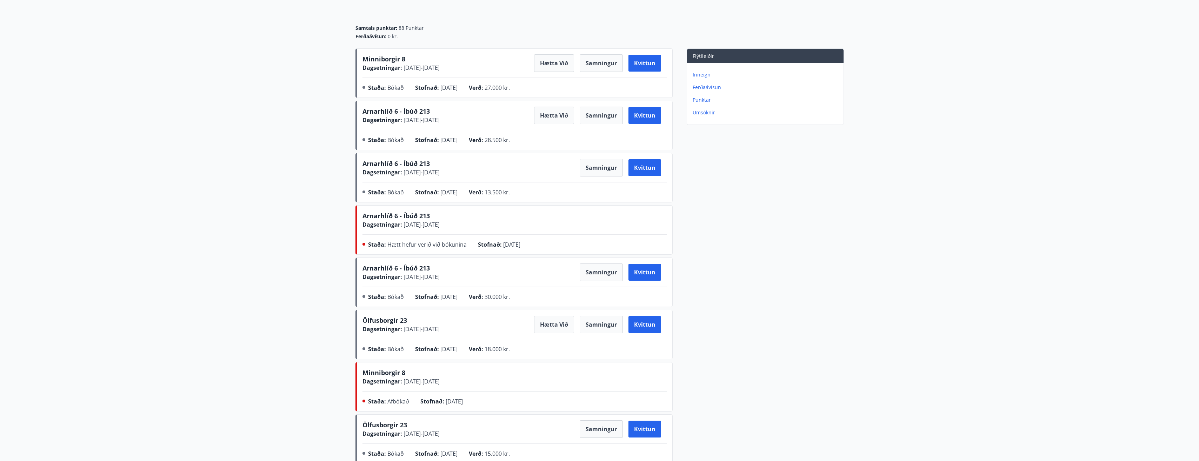
click at [467, 333] on div "Ölfusborgir 23 Dagsetningar : 03.10.2025 - 06.10.2025 Hætta við Samningur Kvitt…" at bounding box center [515, 325] width 304 height 18
drag, startPoint x: 467, startPoint y: 333, endPoint x: 410, endPoint y: 336, distance: 57.3
click at [410, 336] on div "Ölfusborgir 23 Dagsetningar : 03.10.2025 - 06.10.2025 Hætta við Samningur Kvitt…" at bounding box center [515, 336] width 304 height 40
drag, startPoint x: 399, startPoint y: 329, endPoint x: 470, endPoint y: 331, distance: 70.6
click at [470, 331] on div "Ölfusborgir 23 Dagsetningar : 03.10.2025 - 06.10.2025 Hætta við Samningur Kvitt…" at bounding box center [515, 325] width 304 height 18
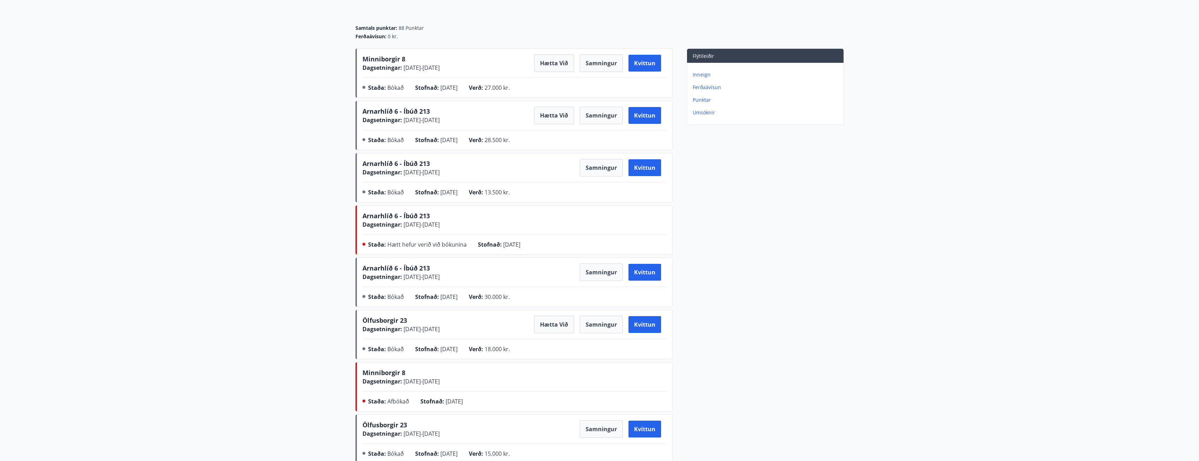
drag, startPoint x: 470, startPoint y: 331, endPoint x: 438, endPoint y: 342, distance: 33.6
click at [438, 342] on div "Ölfusborgir 23 Dagsetningar : 03.10.2025 - 06.10.2025 Hætta við Samningur Kvitt…" at bounding box center [515, 336] width 304 height 40
click at [762, 360] on div "Flýtileiðir Inneign Ferðaávísun Punktar Umsóknir" at bounding box center [758, 257] width 171 height 418
click at [762, 345] on div "Flýtileiðir Inneign Ferðaávísun Punktar Umsóknir" at bounding box center [758, 257] width 171 height 418
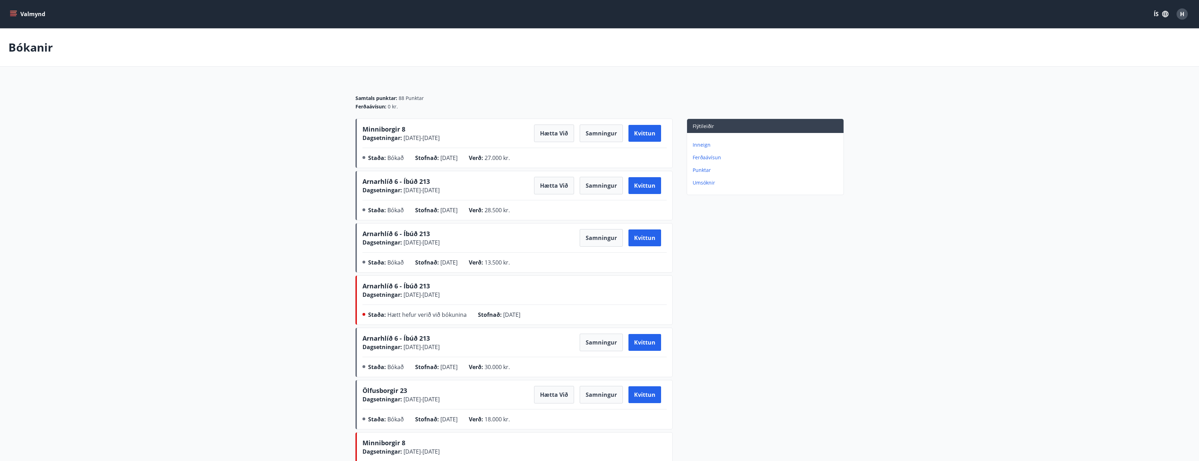
click at [697, 144] on p "Inneign" at bounding box center [767, 144] width 148 height 7
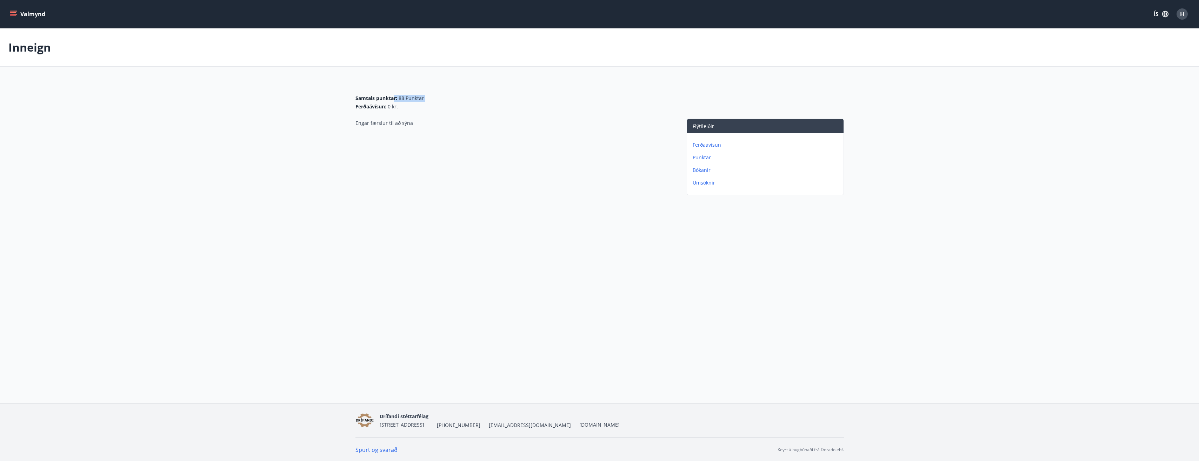
drag, startPoint x: 351, startPoint y: 103, endPoint x: 409, endPoint y: 102, distance: 57.9
click at [409, 102] on div "Samtals punktar : 88 Punktar Ferðaávísun : 0 kr. Engar færslur til að sýna Flýt…" at bounding box center [599, 139] width 505 height 117
drag, startPoint x: 409, startPoint y: 102, endPoint x: 442, endPoint y: 123, distance: 38.5
click at [442, 123] on div "Engar færslur til að sýna" at bounding box center [514, 158] width 317 height 79
drag, startPoint x: 386, startPoint y: 100, endPoint x: 348, endPoint y: 95, distance: 39.2
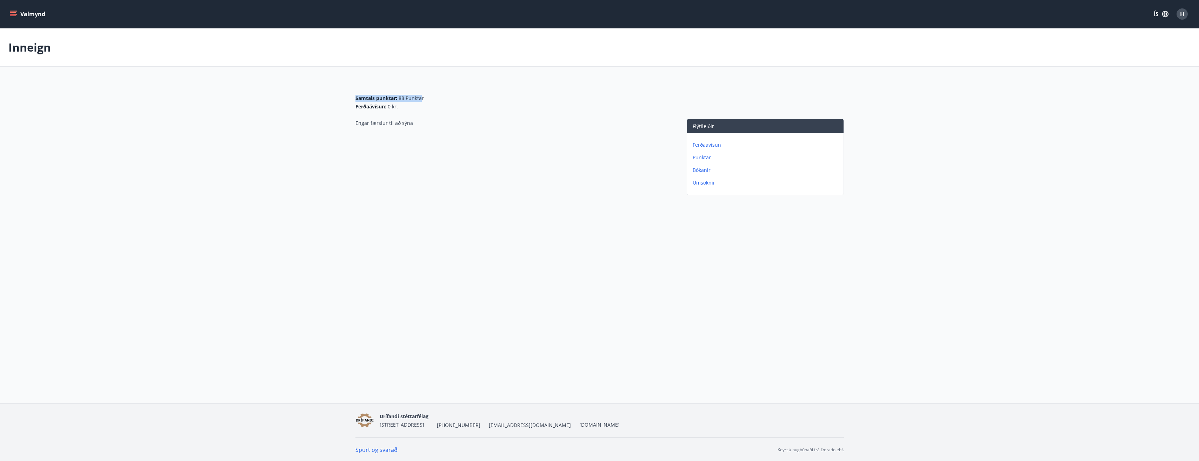
click at [348, 95] on div "Samtals punktar : 88 Punktar Ferðaávísun : 0 kr. Engar færslur til að sýna Flýt…" at bounding box center [599, 139] width 505 height 117
drag, startPoint x: 348, startPoint y: 95, endPoint x: 348, endPoint y: 108, distance: 12.3
click at [347, 108] on div "Samtals punktar : 88 Punktar Ferðaávísun : 0 kr. Engar færslur til að sýna Flýt…" at bounding box center [599, 139] width 505 height 117
drag, startPoint x: 363, startPoint y: 98, endPoint x: 436, endPoint y: 104, distance: 73.6
click at [436, 104] on div "Samtals punktar : 88 Punktar Ferðaávísun : 0 kr. Engar færslur til að sýna Flýt…" at bounding box center [599, 139] width 505 height 117
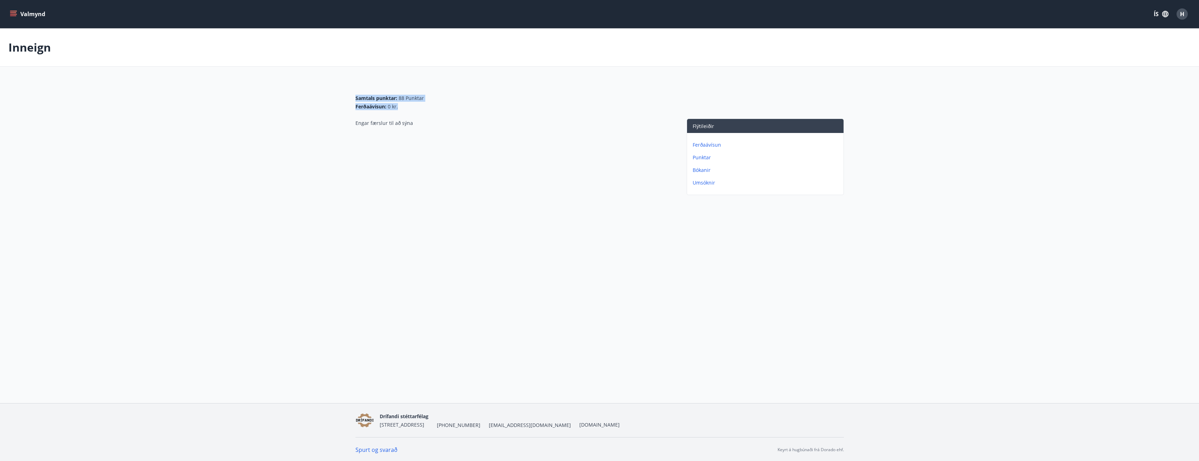
click at [426, 100] on div "Samtals punktar : 88 Punktar Ferðaávísun : 0 kr." at bounding box center [600, 102] width 489 height 15
drag, startPoint x: 576, startPoint y: 178, endPoint x: 534, endPoint y: 169, distance: 43.3
click at [575, 178] on div "Engar færslur til að sýna" at bounding box center [514, 158] width 317 height 79
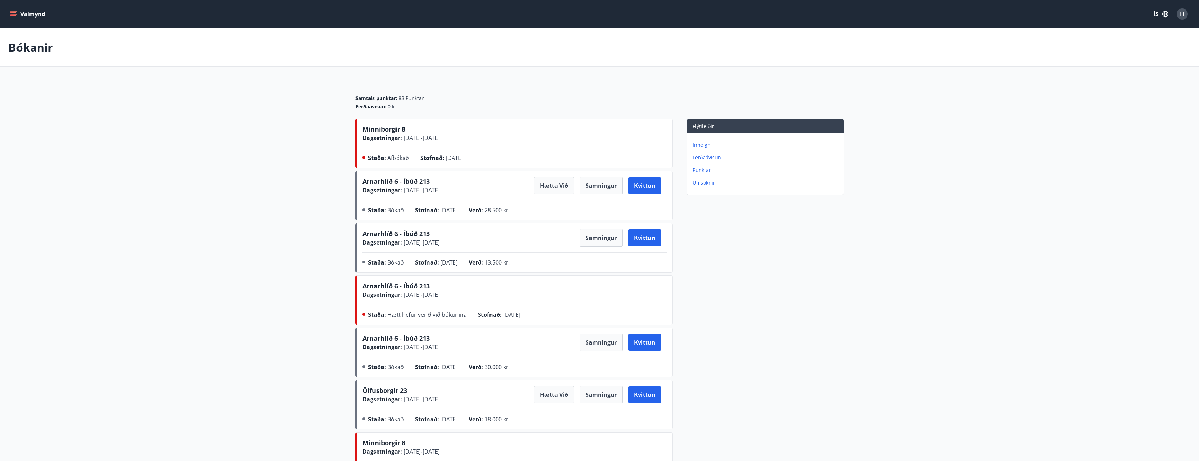
click at [927, 384] on main "Bókanir Samtals punktar : 88 Punktar Ferðaávísun : 0 kr. Minniborgir 8 Dagsetni…" at bounding box center [599, 282] width 1199 height 509
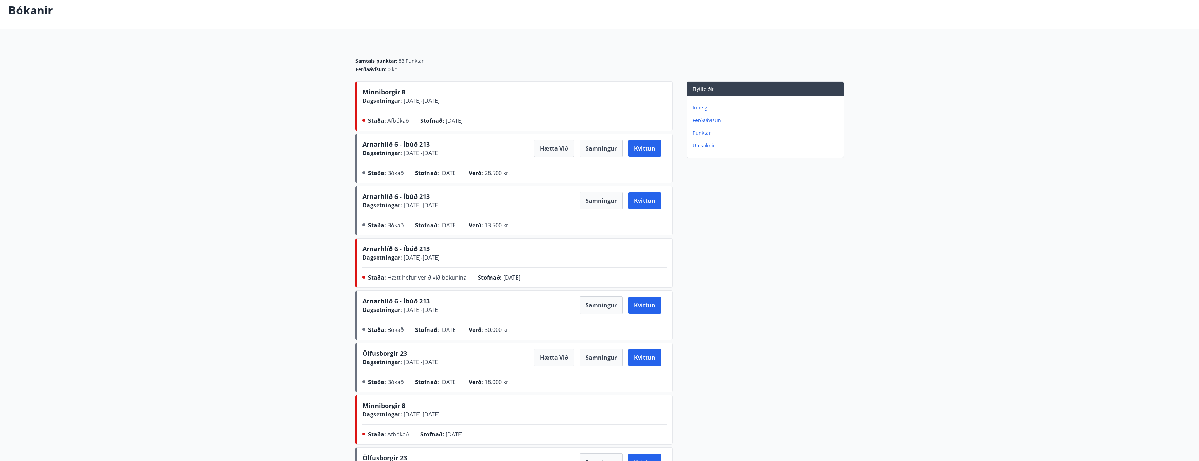
scroll to position [35, 0]
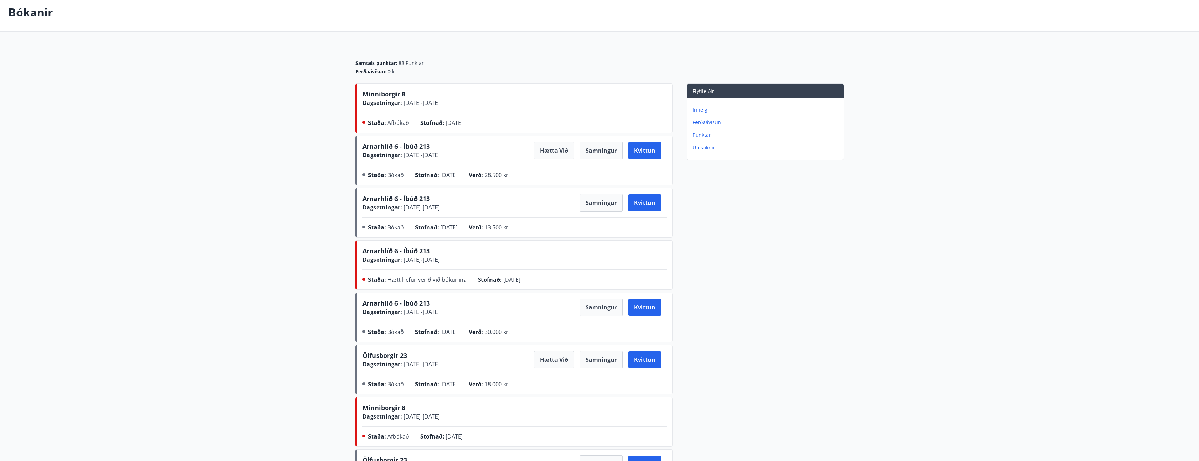
click at [554, 233] on div "Staða : Bókað Stofnað : 26.08.2025 Verð : 13.500 kr." at bounding box center [515, 228] width 304 height 11
drag, startPoint x: 423, startPoint y: 204, endPoint x: 348, endPoint y: 191, distance: 76.4
click at [348, 191] on div "Samtals punktar : 88 Punktar Ferðaávísun : 0 kr. Minniborgir 8 Dagsetningar : 0…" at bounding box center [599, 274] width 505 height 456
drag, startPoint x: 348, startPoint y: 191, endPoint x: 428, endPoint y: 217, distance: 83.8
click at [425, 216] on div "Arnarhlíð 6 - Íbúð 213 Dagsetningar : 04.09.2025 - 05.09.2025 Samningur Kvittun…" at bounding box center [515, 214] width 304 height 40
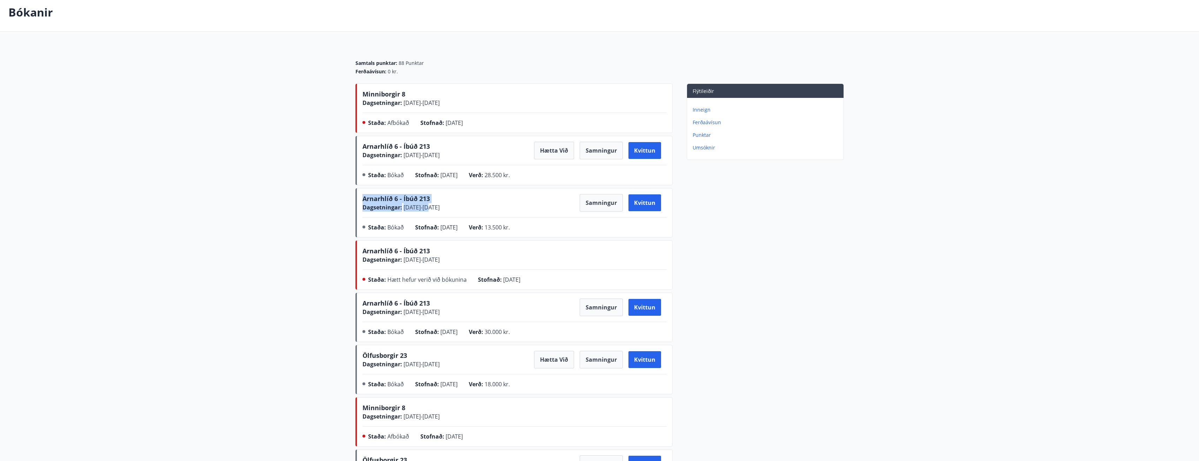
drag, startPoint x: 472, startPoint y: 212, endPoint x: 430, endPoint y: 205, distance: 42.4
click at [430, 205] on div "Arnarhlíð 6 - Íbúð 213 Dagsetningar : 04.09.2025 - 05.09.2025 Samningur Kvittun…" at bounding box center [515, 214] width 304 height 40
drag, startPoint x: 430, startPoint y: 205, endPoint x: 454, endPoint y: 229, distance: 33.8
click at [452, 227] on span "[DATE]" at bounding box center [449, 228] width 17 height 8
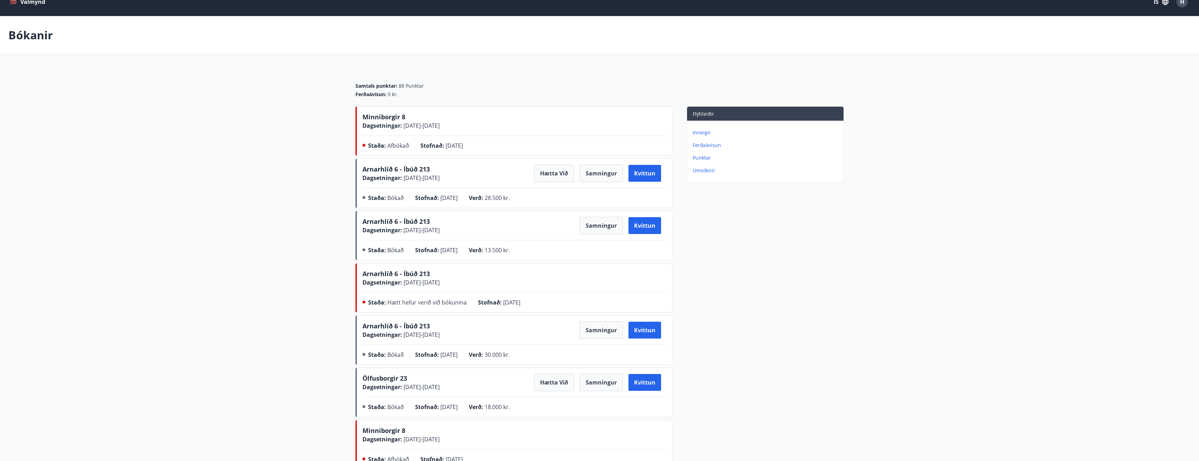
scroll to position [0, 0]
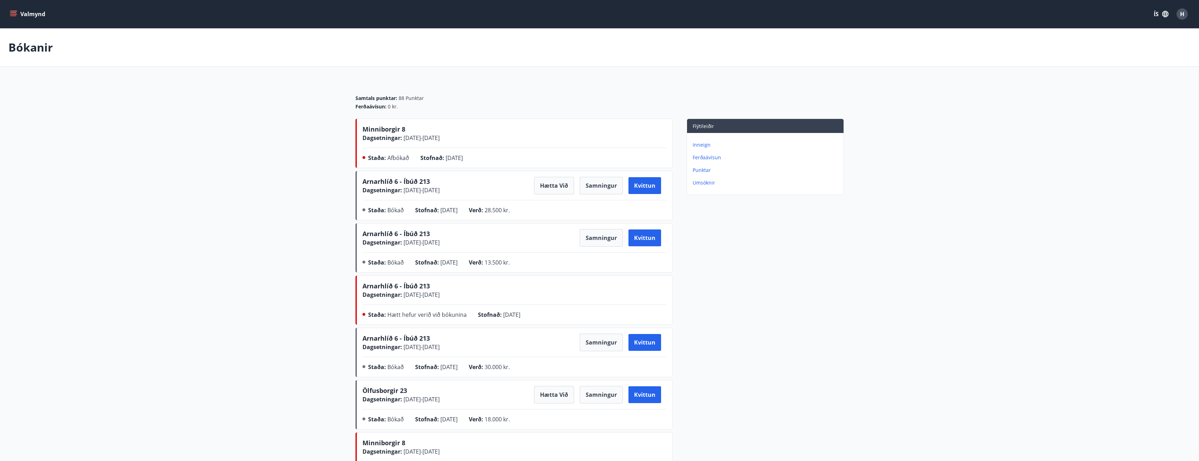
click at [380, 140] on span "Dagsetningar :" at bounding box center [383, 138] width 40 height 8
drag, startPoint x: 365, startPoint y: 155, endPoint x: 417, endPoint y: 159, distance: 52.9
click at [417, 159] on div "Staða : Afbókað Stofnað : [DATE]" at bounding box center [515, 159] width 304 height 11
drag, startPoint x: 417, startPoint y: 159, endPoint x: 500, endPoint y: 143, distance: 84.1
click at [500, 143] on div "Minniborgir 8 Dagsetningar : [DATE] - [DATE] Staða : Afbókað Stofnað : [DATE]" at bounding box center [515, 145] width 304 height 40
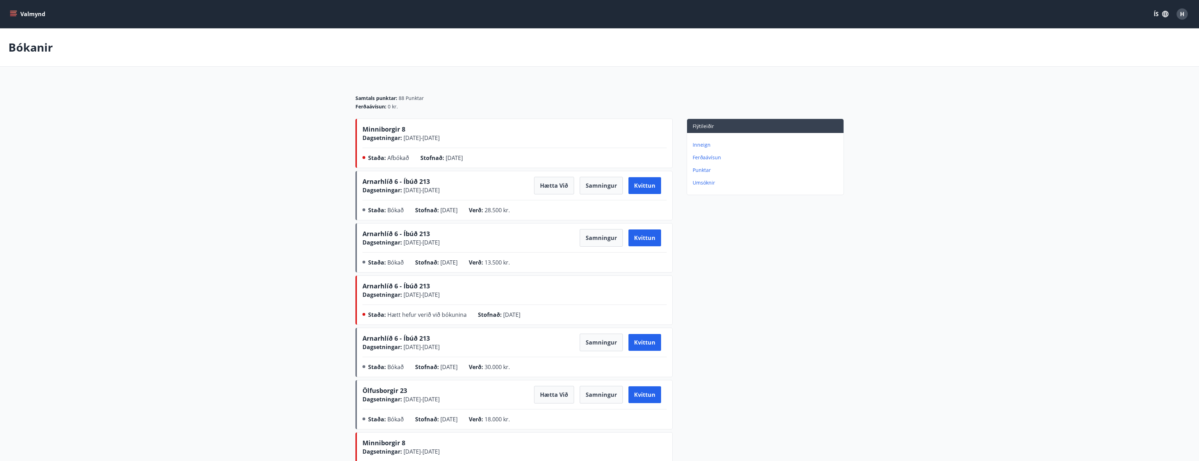
drag, startPoint x: 483, startPoint y: 160, endPoint x: 365, endPoint y: 121, distance: 124.4
click at [365, 121] on div "Minniborgir 8 Dagsetningar : [DATE] - [DATE] Staða : Afbókað Stofnað : [DATE]" at bounding box center [514, 143] width 317 height 49
drag, startPoint x: 365, startPoint y: 121, endPoint x: 425, endPoint y: 136, distance: 62.7
click at [425, 136] on span "[DATE] - [DATE]" at bounding box center [421, 138] width 38 height 8
click at [702, 141] on p "Inneign" at bounding box center [767, 144] width 148 height 7
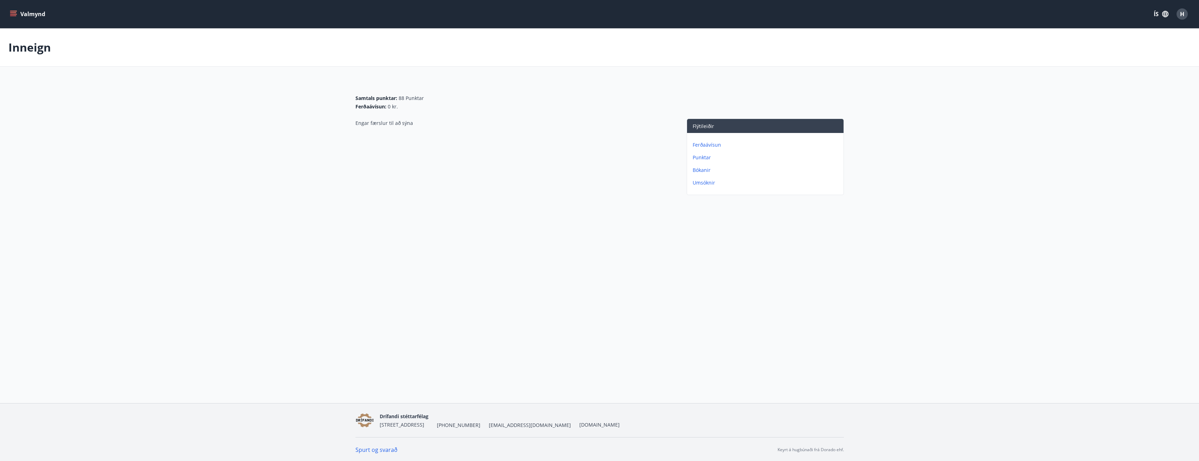
click at [733, 242] on div "Valmynd ÍS H Inneign Samtals punktar : 88 Punktar Ferðaávísun : 0 kr. Engar fær…" at bounding box center [599, 201] width 1199 height 403
click at [708, 169] on p "Bókanir" at bounding box center [767, 170] width 148 height 7
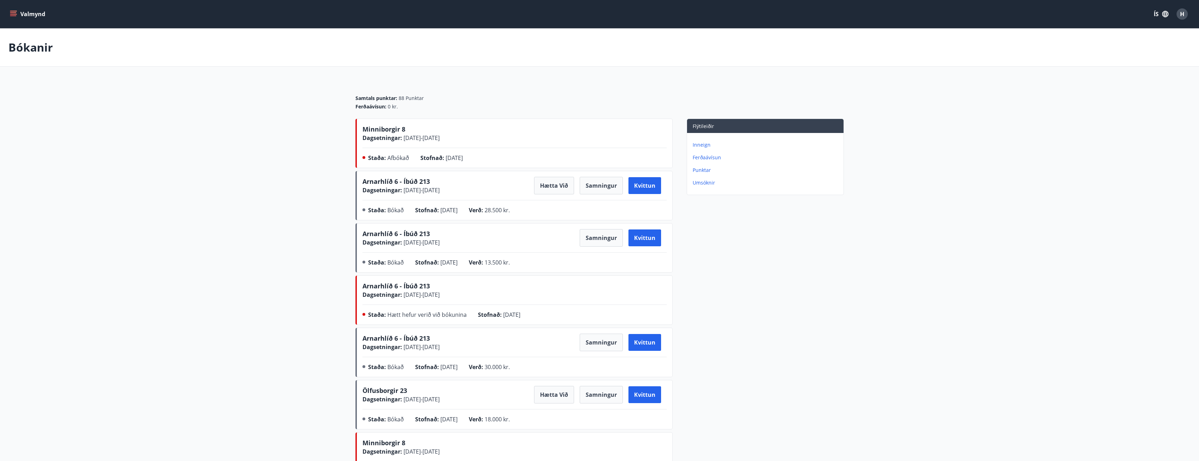
click at [732, 251] on div "Flýtileiðir Inneign Ferðaávísun Punktar Umsóknir" at bounding box center [758, 328] width 171 height 418
click at [765, 220] on div "Flýtileiðir Inneign Ferðaávísun Punktar Umsóknir" at bounding box center [758, 328] width 171 height 418
drag, startPoint x: 496, startPoint y: 138, endPoint x: 402, endPoint y: 131, distance: 93.6
click at [402, 131] on div "Minniborgir 8 Dagsetningar : [DATE] - [DATE]" at bounding box center [515, 134] width 304 height 18
click at [494, 153] on div "Minniborgir 8 Dagsetningar : [DATE] - [DATE] Staða : Afbókað Stofnað : [DATE]" at bounding box center [515, 145] width 304 height 40
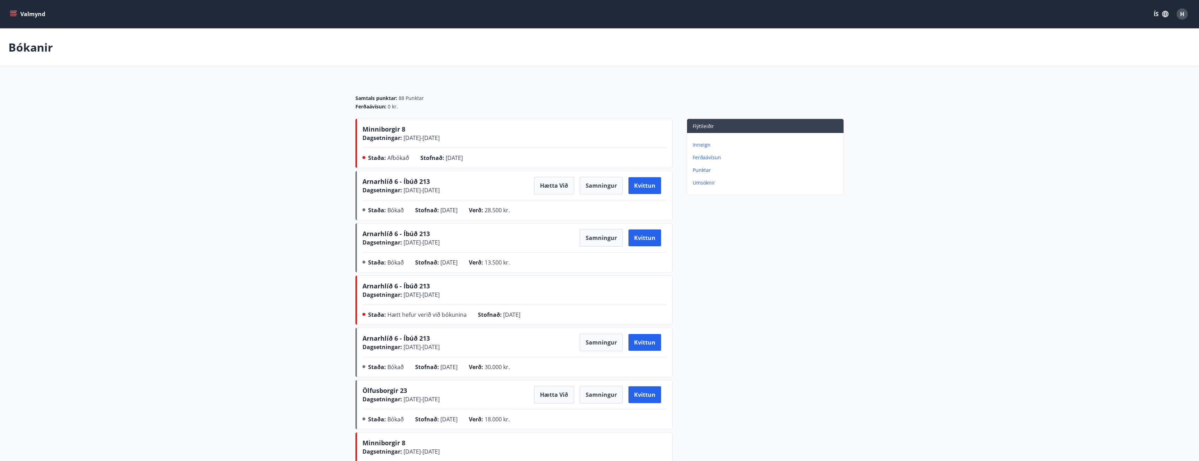
drag, startPoint x: 492, startPoint y: 167, endPoint x: 365, endPoint y: 125, distance: 133.9
click at [365, 125] on div "Minniborgir 8 Dagsetningar : [DATE] - [DATE] Staða : Afbókað Stofnað : [DATE]" at bounding box center [514, 143] width 317 height 49
drag, startPoint x: 365, startPoint y: 125, endPoint x: 816, endPoint y: 267, distance: 473.2
click at [828, 272] on div "Flýtileiðir Inneign Ferðaávísun Punktar Umsóknir" at bounding box center [758, 328] width 171 height 418
click at [440, 138] on span "[DATE] - [DATE]" at bounding box center [421, 138] width 38 height 8
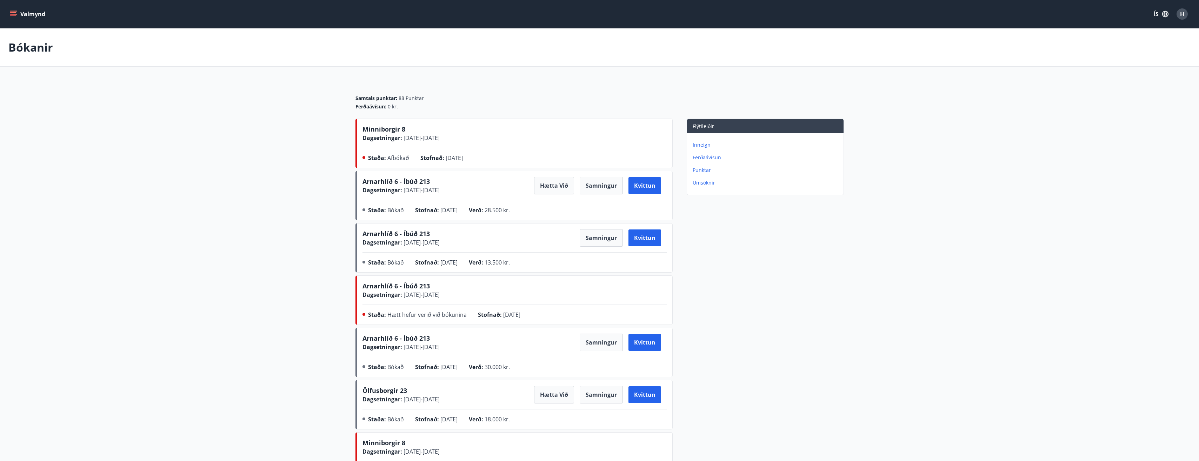
drag, startPoint x: 401, startPoint y: 138, endPoint x: 429, endPoint y: 139, distance: 28.5
click at [429, 139] on div "Dagsetningar : [DATE] - [DATE]" at bounding box center [401, 138] width 77 height 8
drag, startPoint x: 429, startPoint y: 139, endPoint x: 417, endPoint y: 139, distance: 11.6
click at [438, 137] on span "07.11.2025 - 10.11.2025" at bounding box center [421, 138] width 38 height 8
click at [469, 197] on div "Arnarhlíð 6 - Íbúð 213 Dagsetningar : 24.10.2025 - 26.10.2025 Hætta við Samning…" at bounding box center [515, 197] width 304 height 40
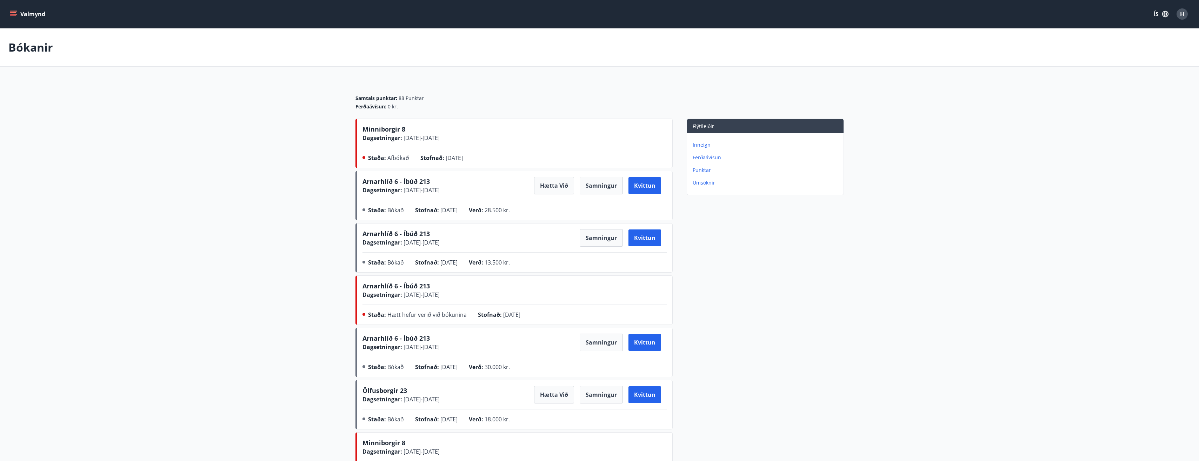
click at [404, 186] on span "24.10.2025 - 26.10.2025" at bounding box center [421, 190] width 38 height 8
drag, startPoint x: 365, startPoint y: 131, endPoint x: 481, endPoint y: 148, distance: 116.7
click at [481, 148] on div "Minniborgir 8 Dagsetningar : 07.11.2025 - 10.11.2025 Staða : Afbókað Stofnað : …" at bounding box center [515, 145] width 304 height 40
drag, startPoint x: 481, startPoint y: 148, endPoint x: 463, endPoint y: 151, distance: 18.1
click at [465, 149] on div "Minniborgir 8 Dagsetningar : 07.11.2025 - 10.11.2025 Staða : Afbókað Stofnað : …" at bounding box center [515, 145] width 304 height 40
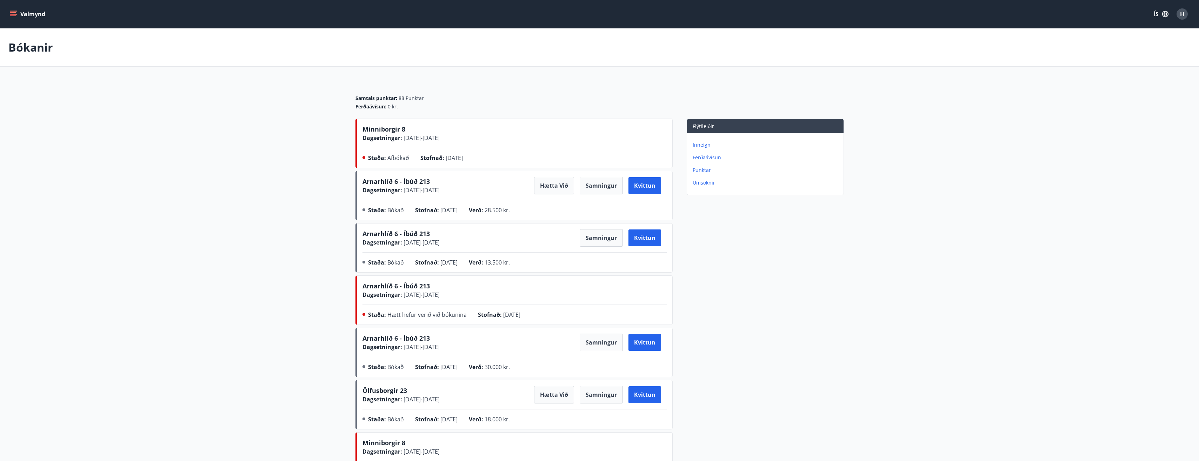
drag, startPoint x: 478, startPoint y: 159, endPoint x: 410, endPoint y: 151, distance: 67.9
click at [410, 151] on div "Minniborgir 8 Dagsetningar : 07.11.2025 - 10.11.2025 Staða : Afbókað Stofnað : …" at bounding box center [515, 145] width 304 height 40
drag, startPoint x: 410, startPoint y: 151, endPoint x: 386, endPoint y: 157, distance: 24.6
click at [388, 154] on div "Staða : Afbókað" at bounding box center [394, 159] width 52 height 11
click at [399, 160] on span "Afbókað" at bounding box center [399, 158] width 22 height 8
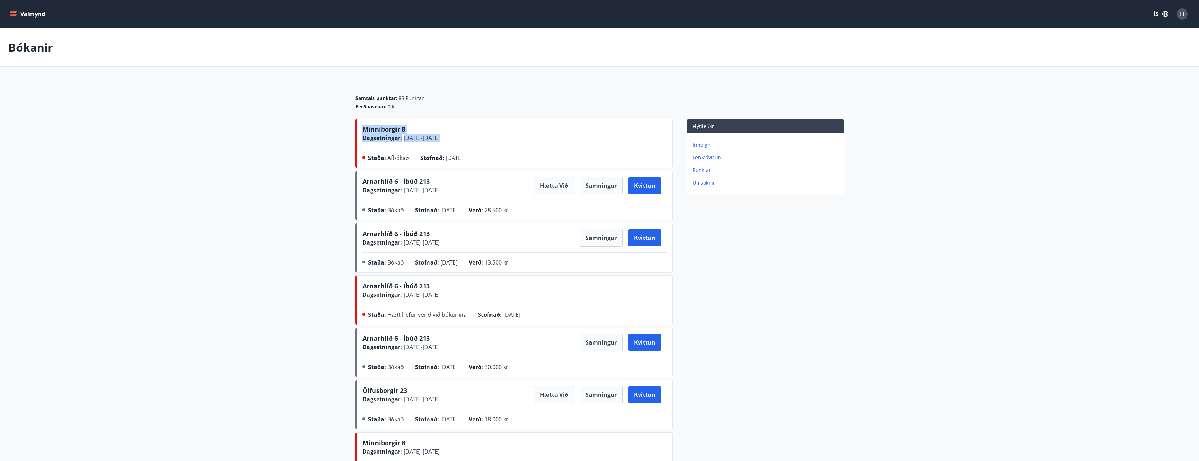
drag, startPoint x: 280, startPoint y: 147, endPoint x: 280, endPoint y: 151, distance: 4.2
click at [280, 151] on main "Bókanir Samtals punktar : 88 Punktar Ferðaávísun : 0 kr. Minniborgir 8 Dagsetni…" at bounding box center [599, 282] width 1199 height 509
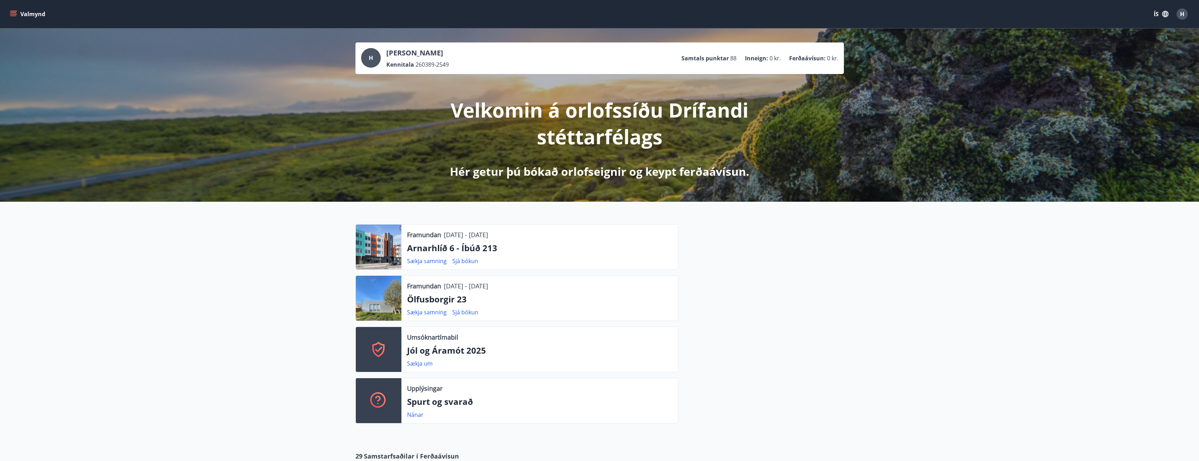
click at [802, 263] on div at bounding box center [762, 326] width 166 height 205
click at [765, 298] on div at bounding box center [762, 326] width 166 height 205
click at [35, 12] on button "Valmynd" at bounding box center [28, 14] width 40 height 13
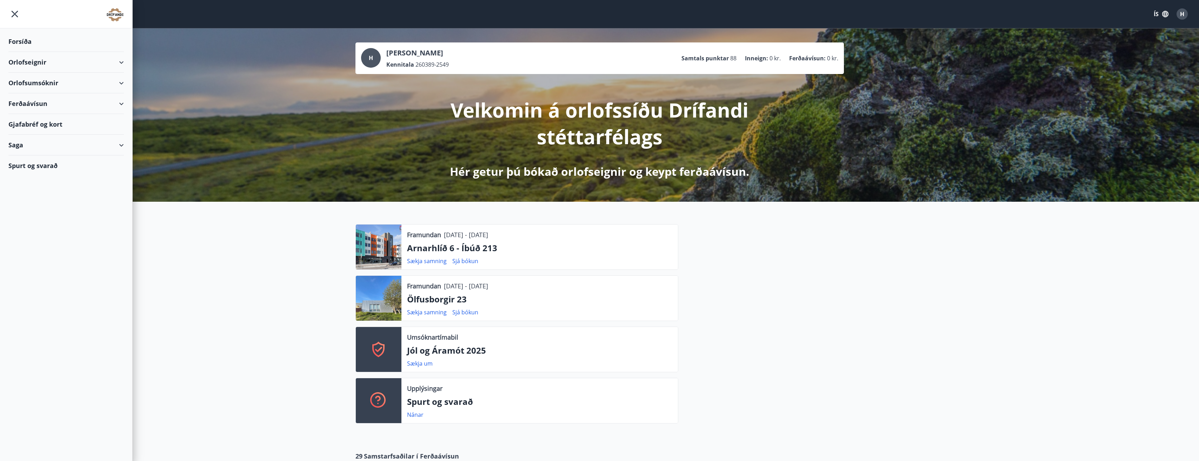
click at [47, 85] on div "Orlofsumsóknir" at bounding box center [65, 83] width 115 height 21
click at [45, 68] on div "Orlofseignir" at bounding box center [65, 62] width 115 height 21
click at [38, 98] on div "Bókunardagatal" at bounding box center [66, 94] width 104 height 15
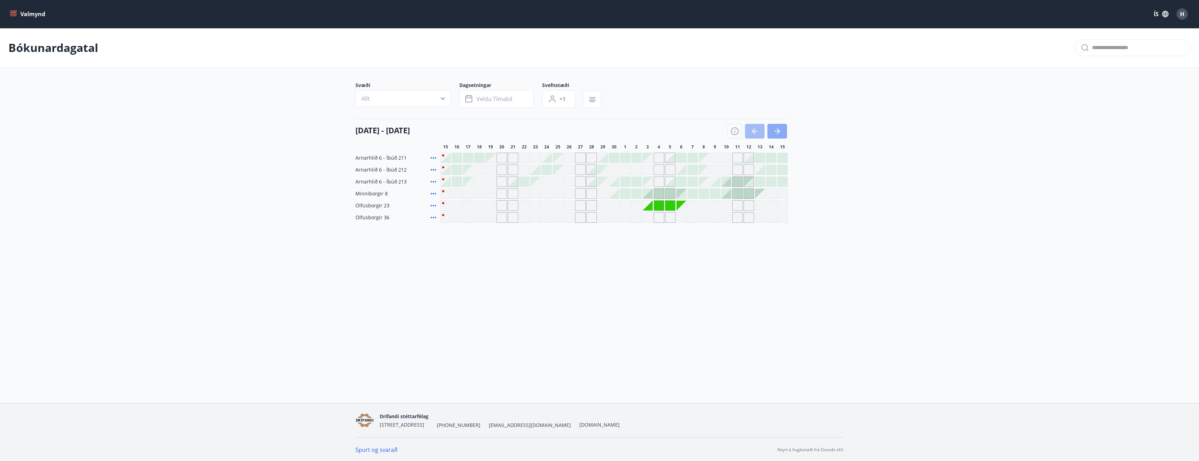
click at [779, 133] on icon "button" at bounding box center [777, 131] width 8 height 8
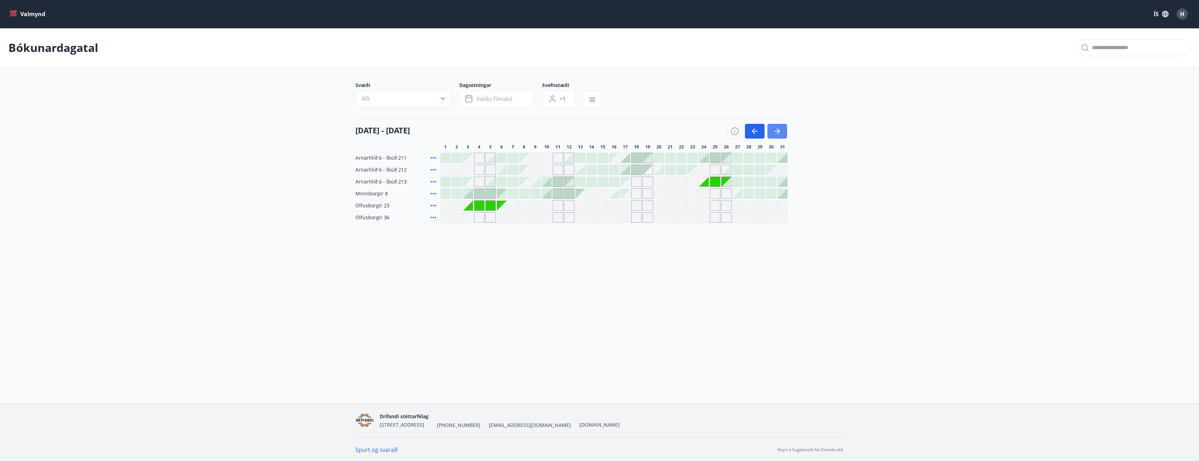
click at [780, 131] on icon "button" at bounding box center [777, 131] width 8 height 8
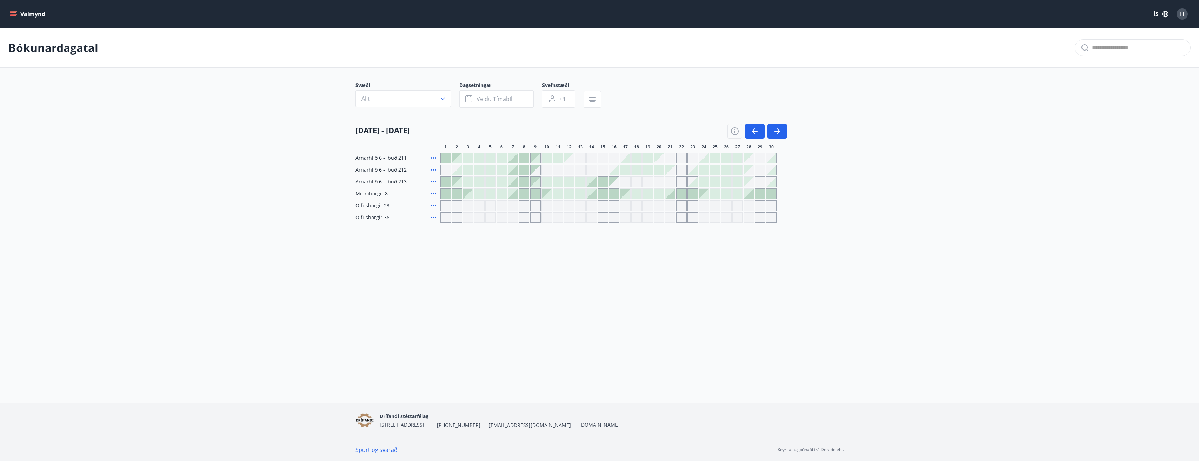
click at [593, 195] on div at bounding box center [592, 194] width 10 height 10
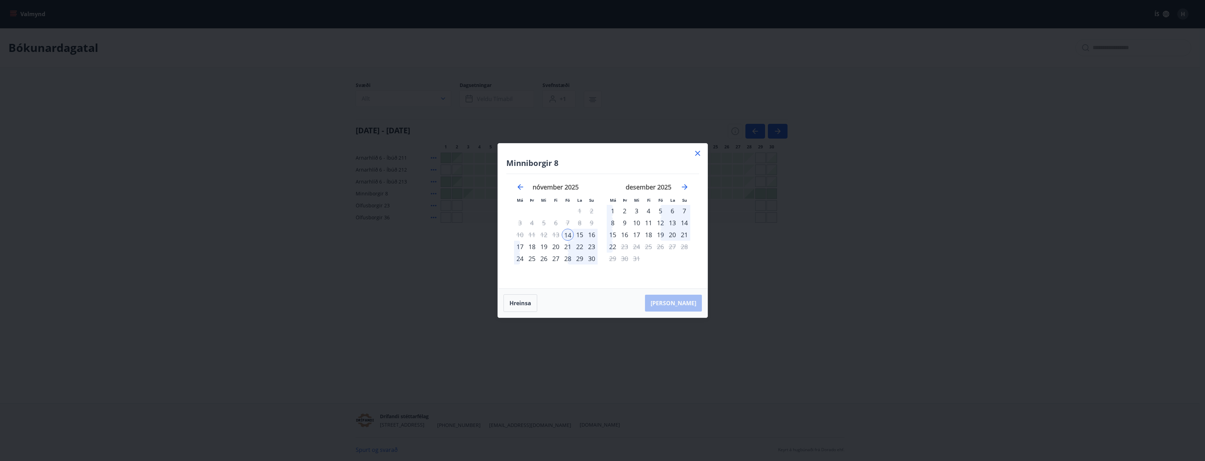
click at [707, 151] on div "Minniborgir 8 Má Þr Mi Fi Fö La Su Má Þr Mi Fi Fö La Su október 2025 1 2 3 4 5 …" at bounding box center [603, 216] width 210 height 145
click at [696, 153] on icon at bounding box center [697, 153] width 8 height 8
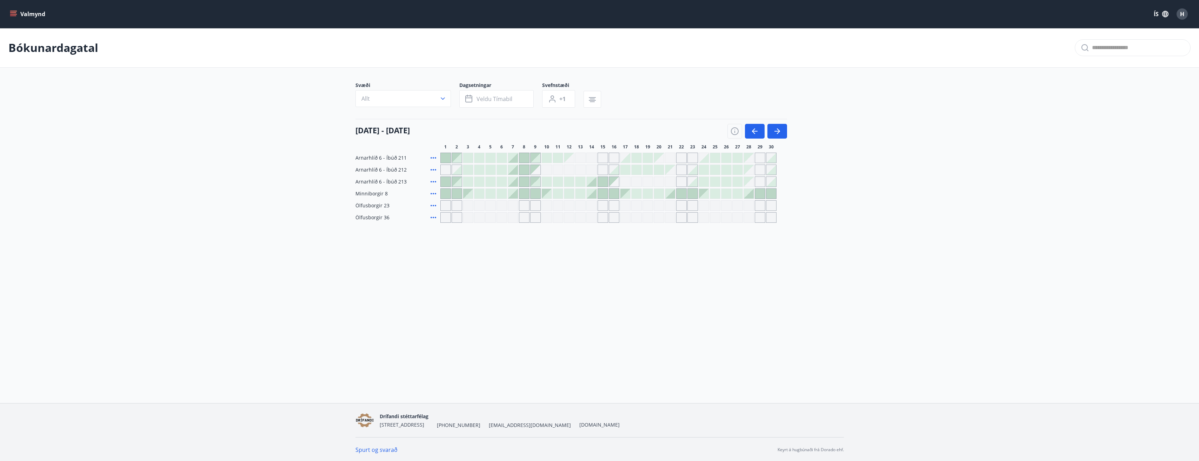
click at [513, 193] on div at bounding box center [513, 194] width 10 height 10
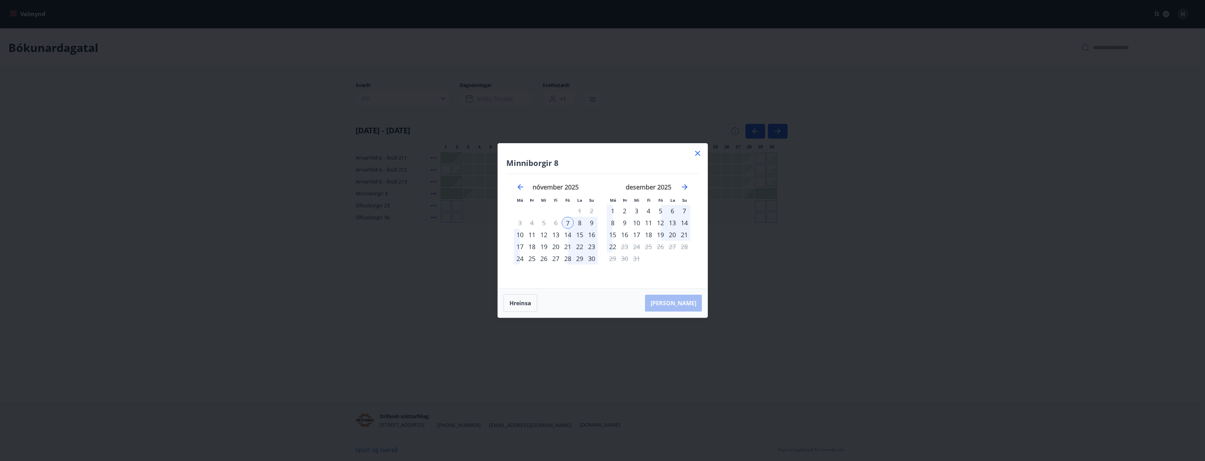
click at [521, 236] on div "10" at bounding box center [520, 235] width 12 height 12
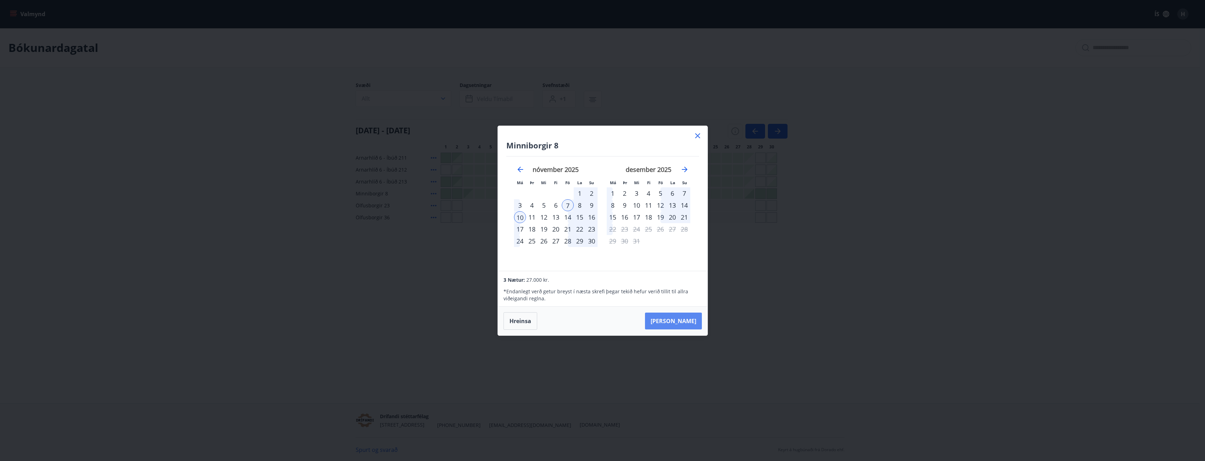
click at [694, 320] on button "Taka Frá" at bounding box center [673, 321] width 57 height 17
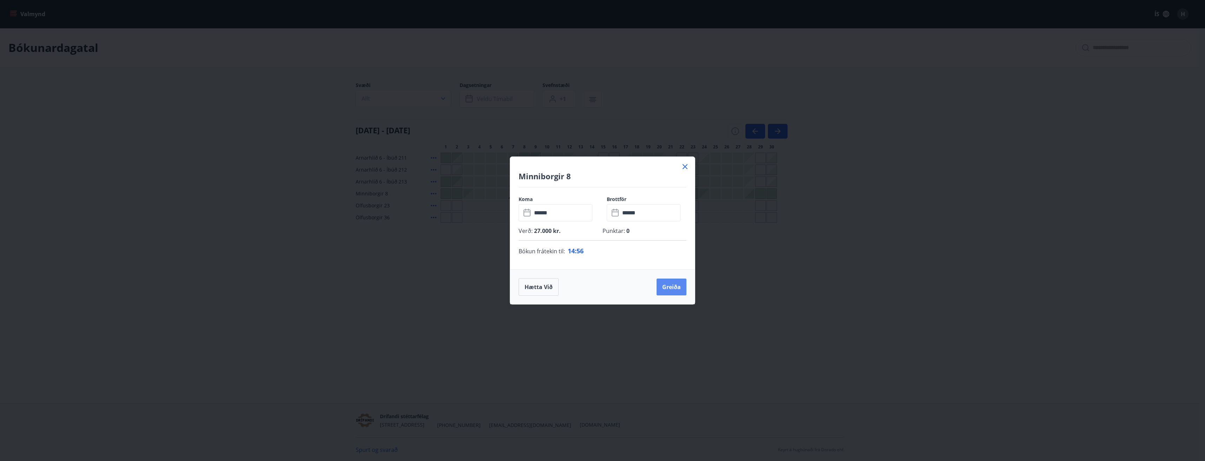
click at [671, 288] on button "Greiða" at bounding box center [671, 287] width 30 height 17
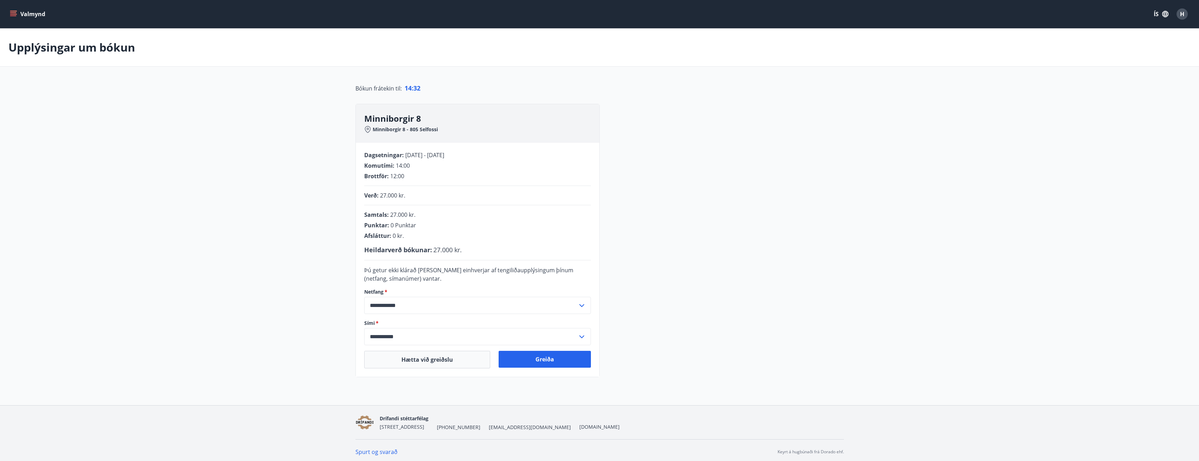
drag, startPoint x: 519, startPoint y: 245, endPoint x: 505, endPoint y: 227, distance: 22.3
click at [519, 245] on div "Samtals : 27.000 kr. Punktar : 0 Punktar Afsláttur : 0 kr. Heildarverð bókunar …" at bounding box center [477, 233] width 227 height 44
click at [538, 365] on button "Greiða" at bounding box center [545, 359] width 92 height 17
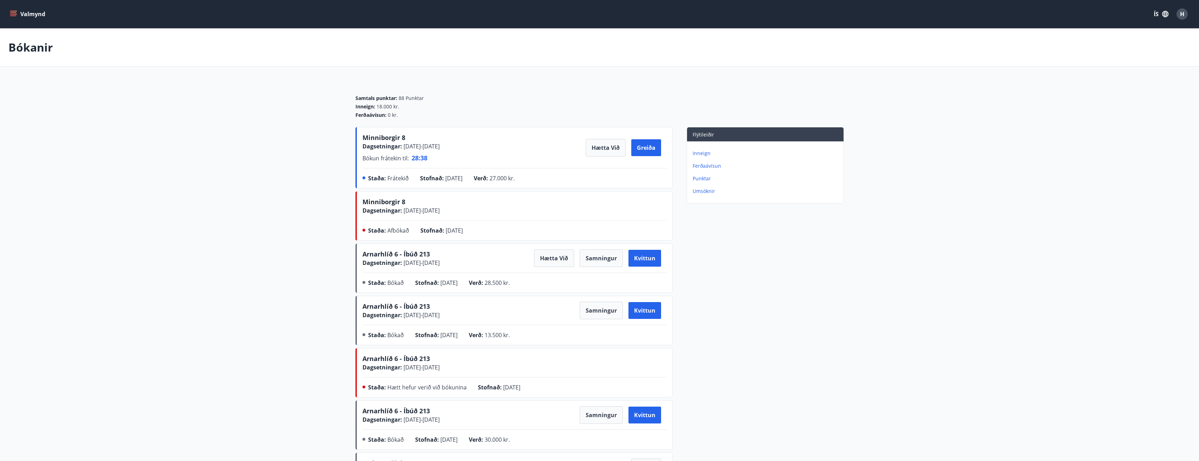
click at [526, 185] on div "Verð : 27.000 kr." at bounding box center [500, 179] width 52 height 11
drag, startPoint x: 540, startPoint y: 178, endPoint x: 336, endPoint y: 141, distance: 207.7
click at [336, 141] on main "Bókanir Samtals punktar : 88 Punktar Inneign : 18.000 kr. Ferðaávísun : 0 kr. M…" at bounding box center [599, 318] width 1199 height 581
drag, startPoint x: 336, startPoint y: 141, endPoint x: 302, endPoint y: 216, distance: 82.2
click at [293, 217] on main "Bókanir Samtals punktar : 88 Punktar Inneign : 18.000 kr. Ferðaávísun : 0 kr. M…" at bounding box center [599, 318] width 1199 height 581
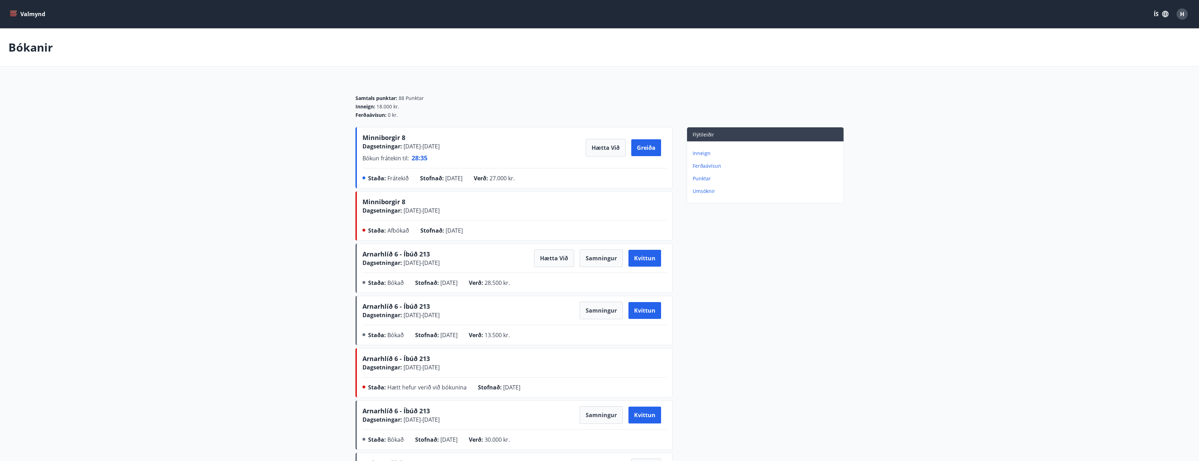
drag, startPoint x: 432, startPoint y: 215, endPoint x: 351, endPoint y: 160, distance: 98.1
click at [351, 160] on div "Samtals punktar : 88 Punktar Inneign : 18.000 kr. Ferðaávísun : 0 kr. Minniborg…" at bounding box center [599, 345] width 505 height 529
drag, startPoint x: 351, startPoint y: 160, endPoint x: 430, endPoint y: 248, distance: 118.3
click at [430, 248] on div "Arnarhlíð 6 - Íbúð 213 Dagsetningar : [DATE] - [DATE] Hætta við Samningur Kvitt…" at bounding box center [514, 268] width 317 height 49
drag, startPoint x: 482, startPoint y: 230, endPoint x: 367, endPoint y: 127, distance: 154.4
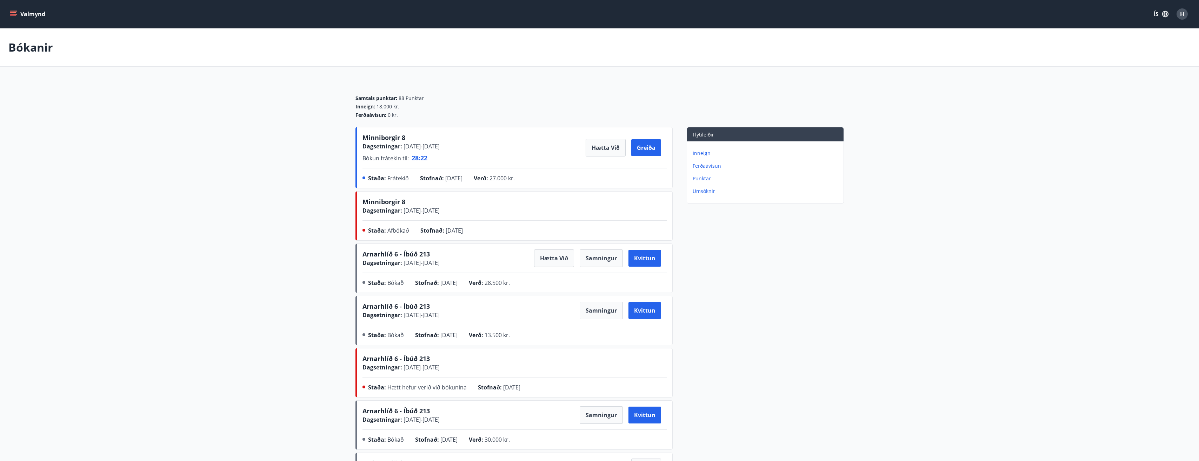
click at [367, 127] on div "Minniborgir 8 Dagsetningar : [DATE] - [DATE] Bókun frátekin til : 28 : 22 Hætta…" at bounding box center [514, 368] width 317 height 483
drag, startPoint x: 367, startPoint y: 127, endPoint x: 366, endPoint y: 140, distance: 13.0
click at [366, 140] on span "Minniborgir 8" at bounding box center [384, 137] width 43 height 8
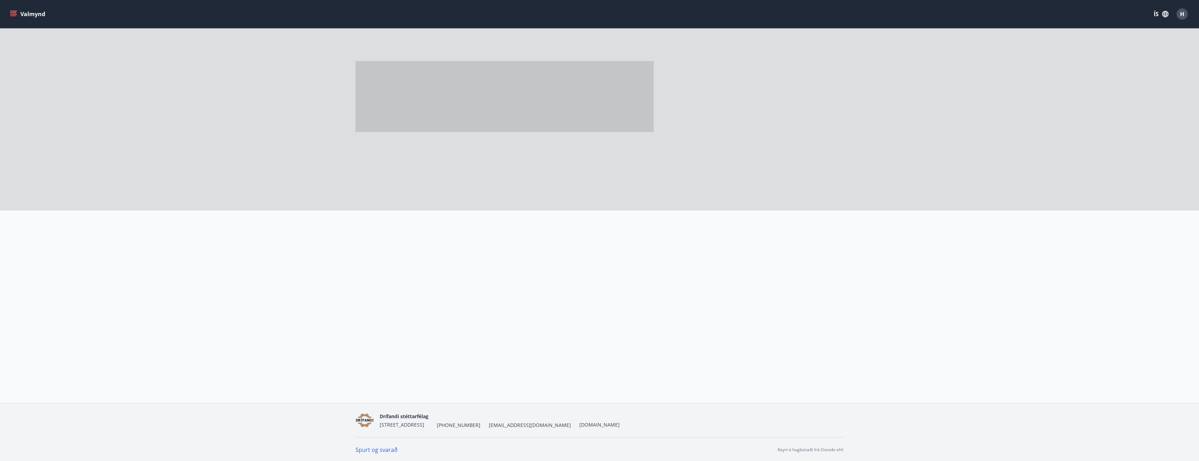
click at [363, 138] on div at bounding box center [519, 105] width 326 height 211
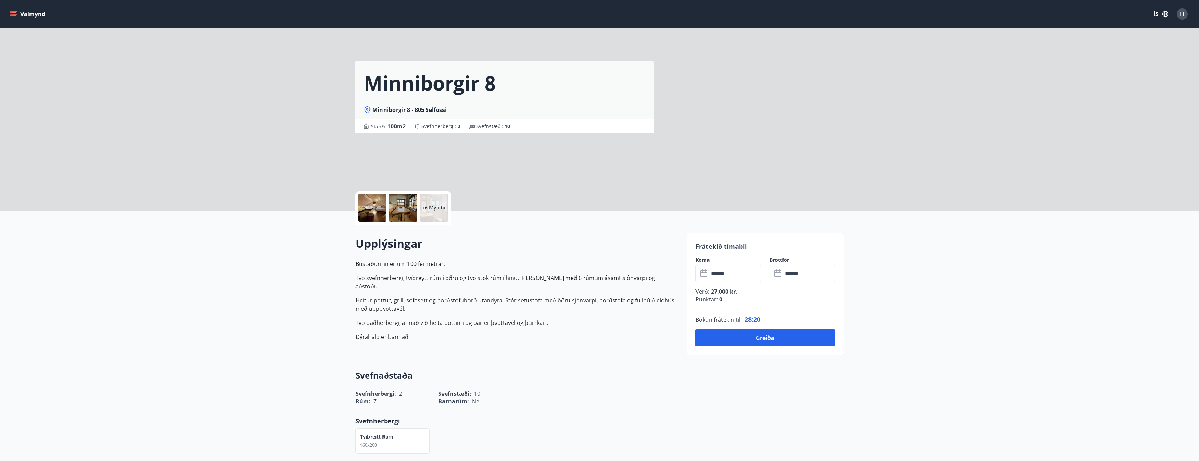
click at [411, 156] on div "Minniborgir 8 Minniborgir 8 - 805 Selfossi Stærð : 100 m2 [GEOGRAPHIC_DATA] : 2…" at bounding box center [519, 105] width 326 height 211
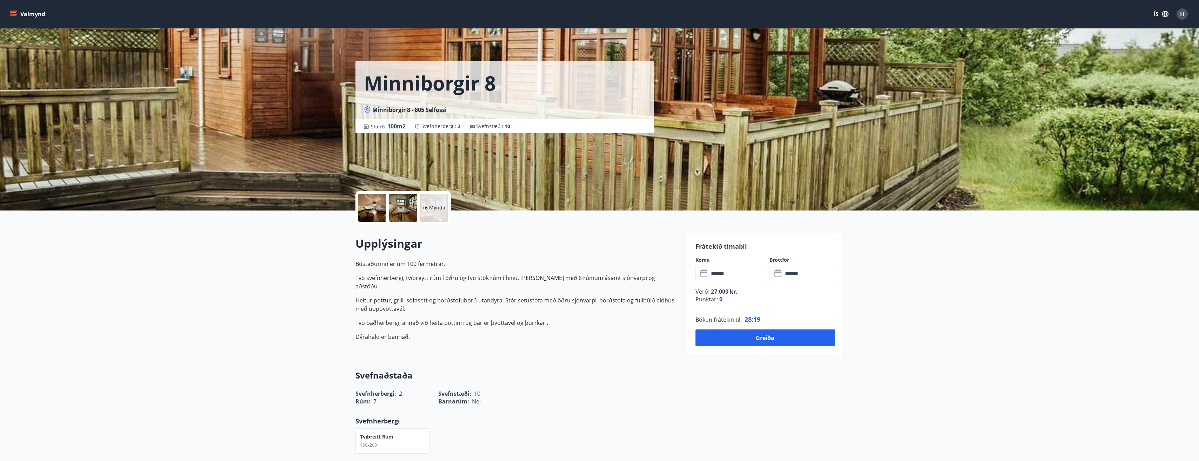
scroll to position [35, 0]
